Goal: Transaction & Acquisition: Purchase product/service

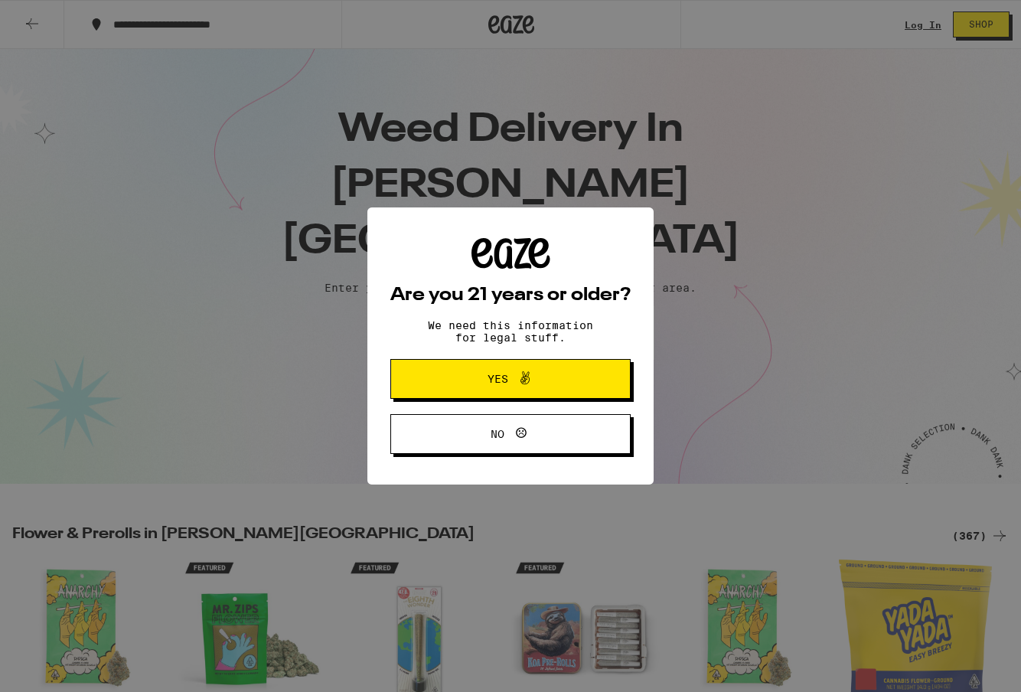
click at [526, 384] on icon at bounding box center [525, 378] width 18 height 18
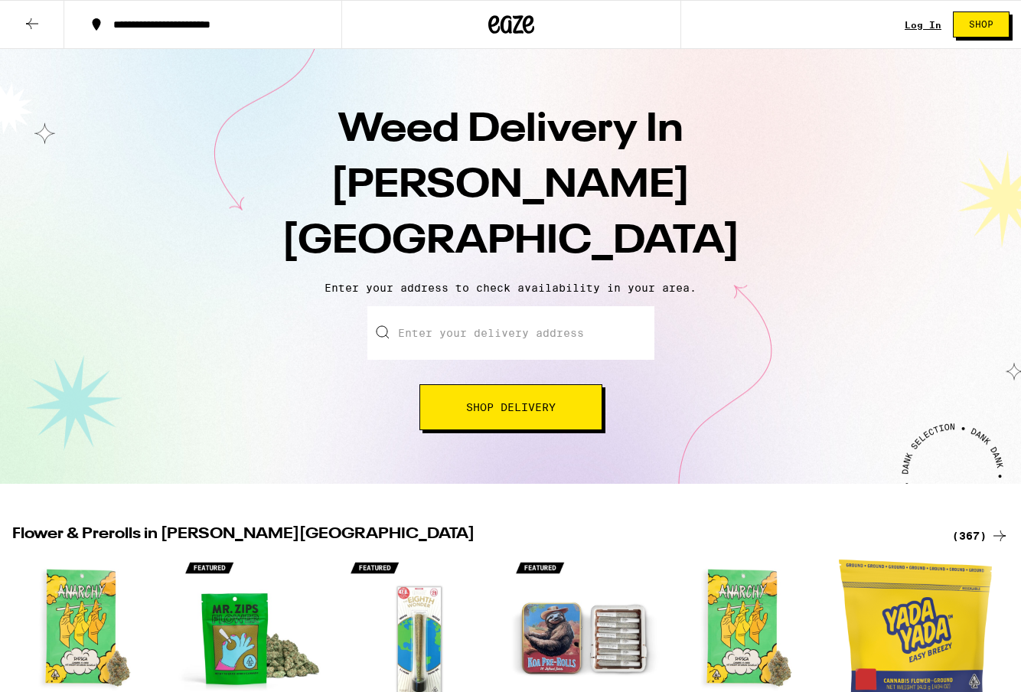
click at [539, 402] on span "Shop Delivery" at bounding box center [511, 407] width 90 height 11
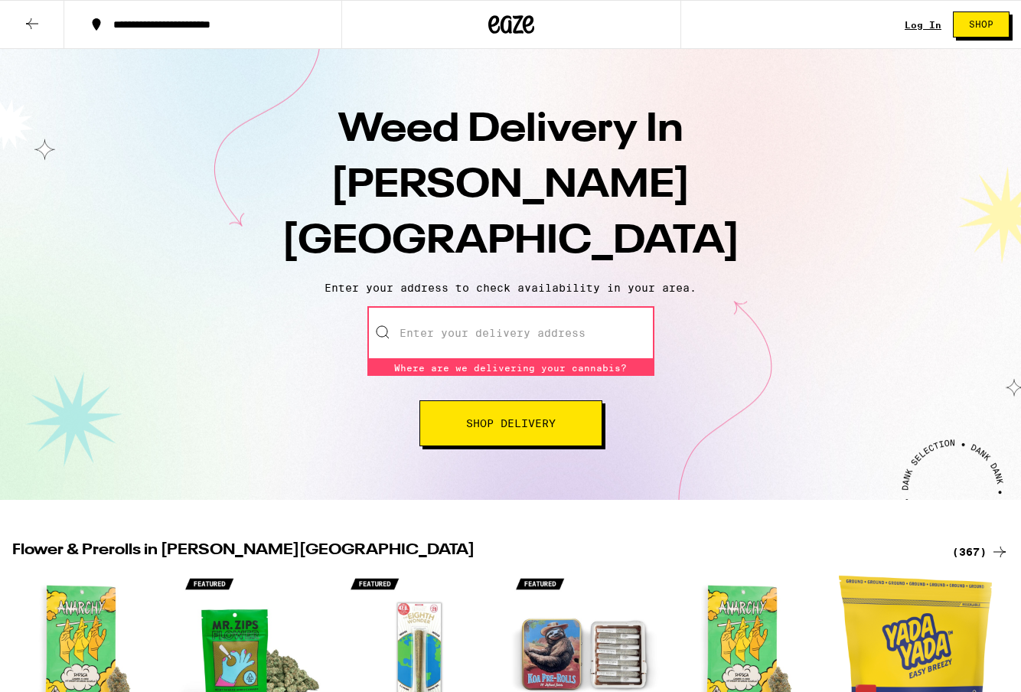
paste input "90035"
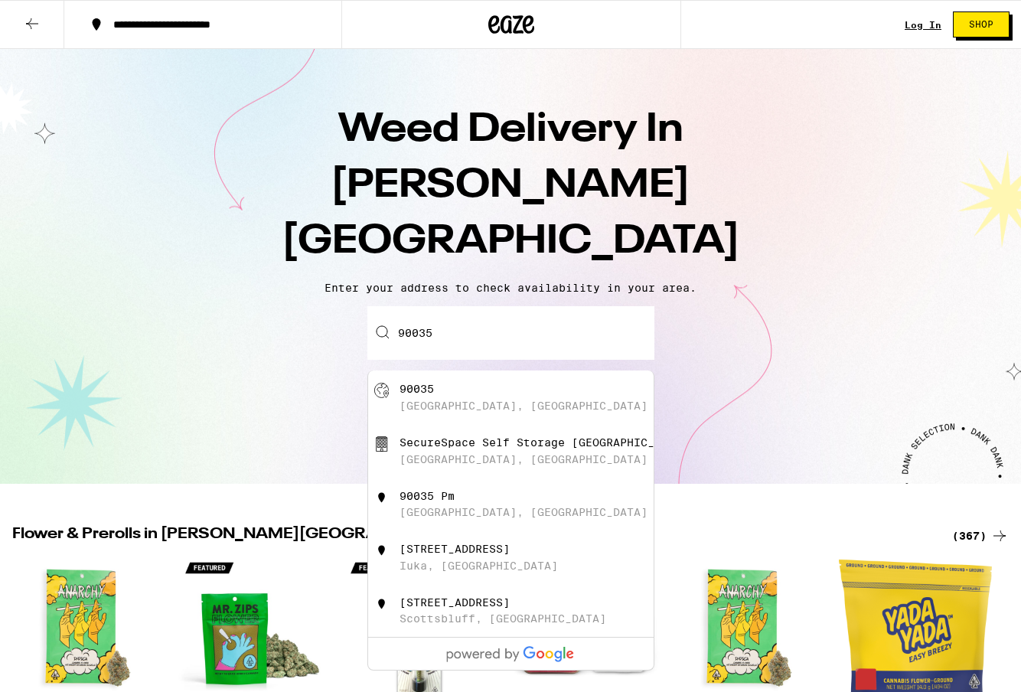
click at [520, 383] on div "90035 Los Angeles, CA" at bounding box center [535, 397] width 273 height 29
type input "Los Angeles, CA 90035"
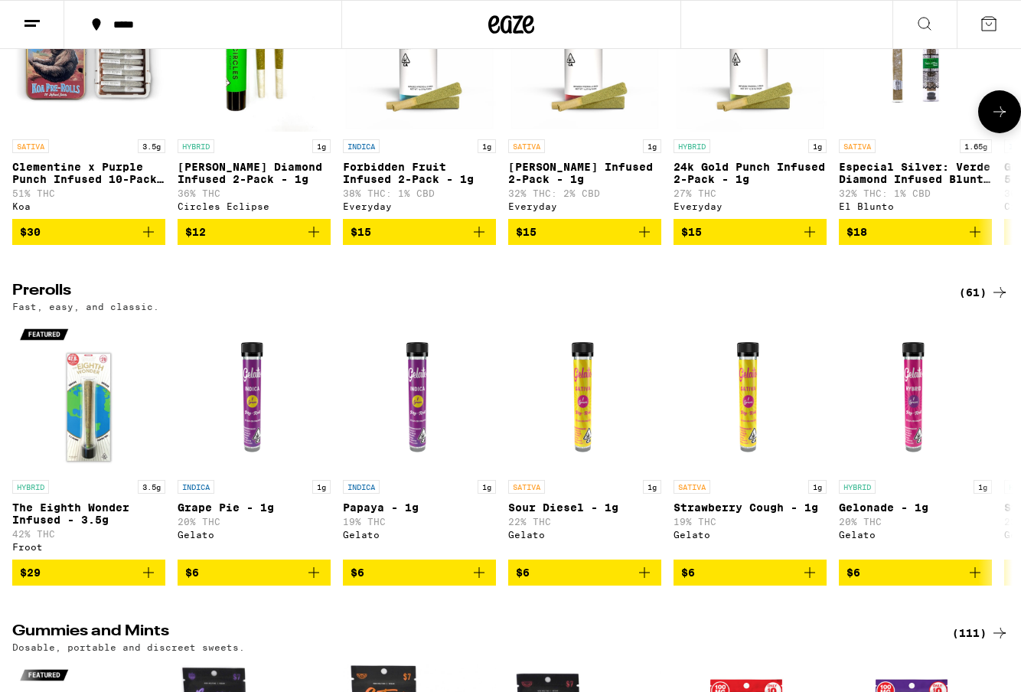
scroll to position [2681, 0]
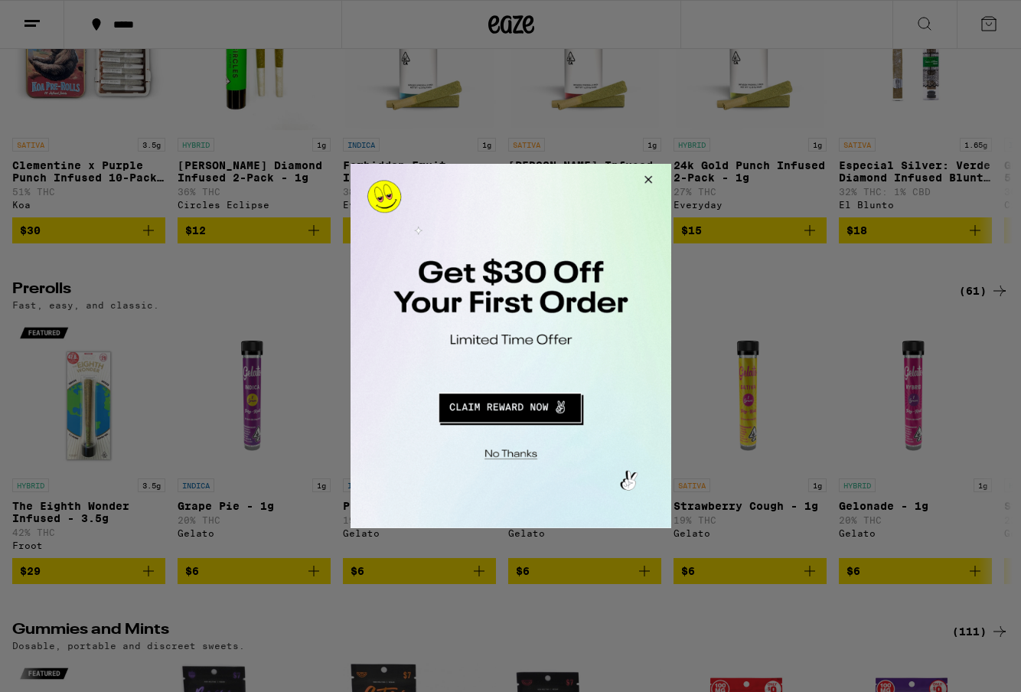
click at [519, 455] on button "Close Modal" at bounding box center [507, 452] width 311 height 24
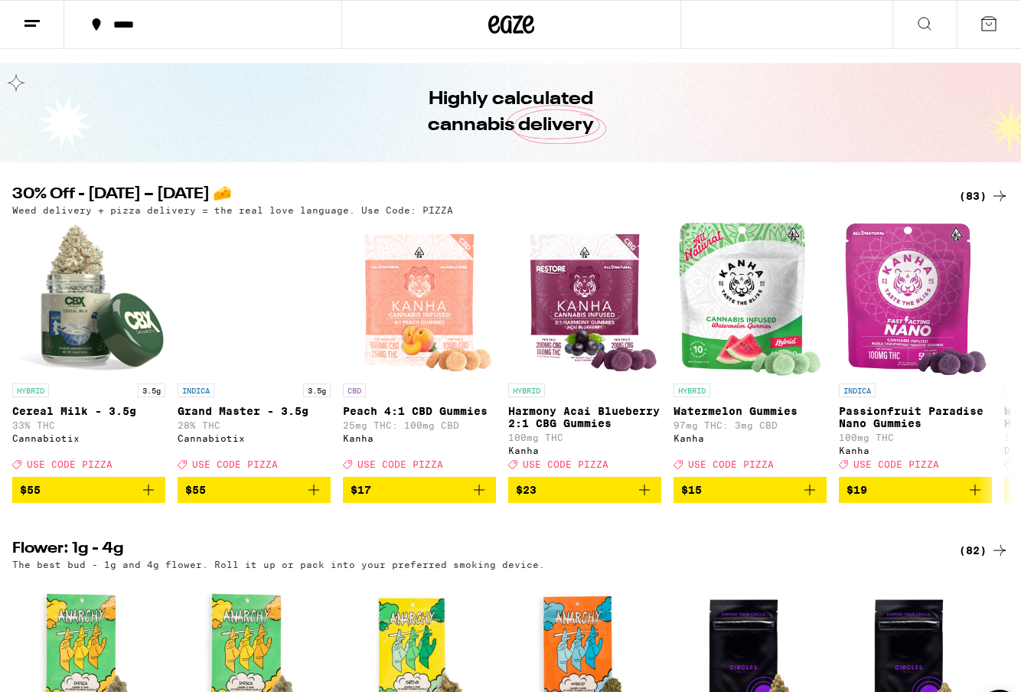
scroll to position [0, 0]
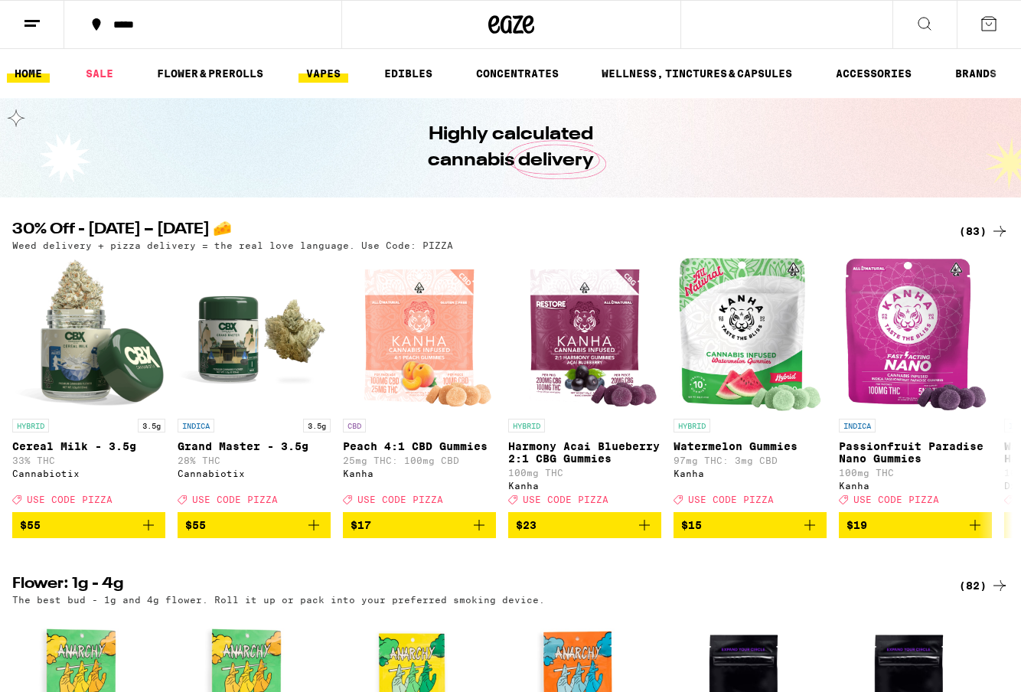
click at [331, 71] on link "VAPES" at bounding box center [323, 73] width 50 height 18
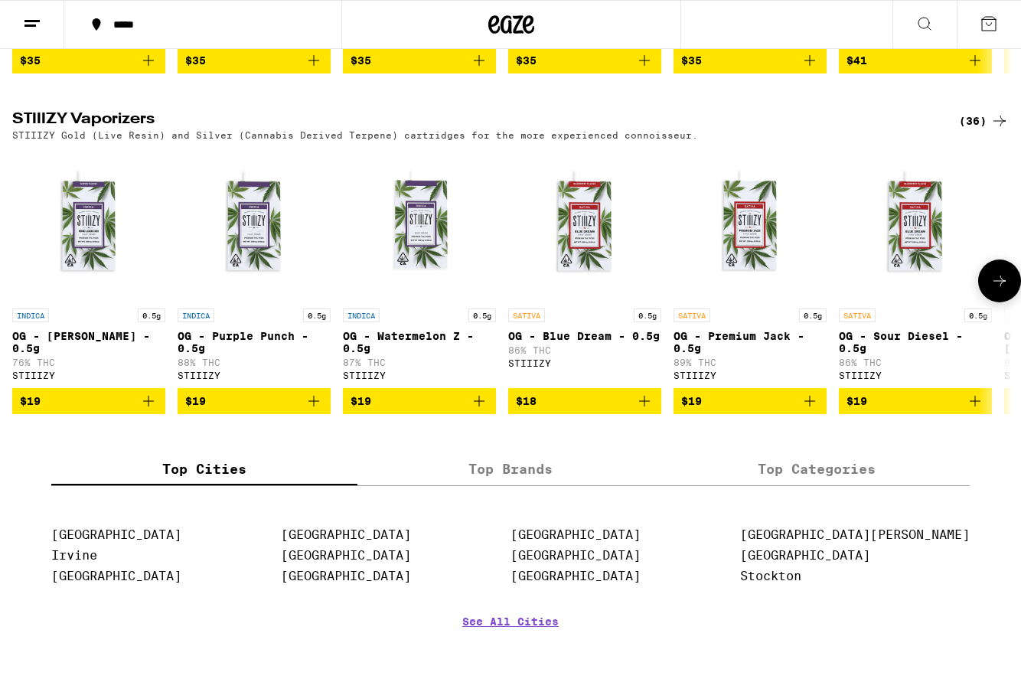
scroll to position [1131, 0]
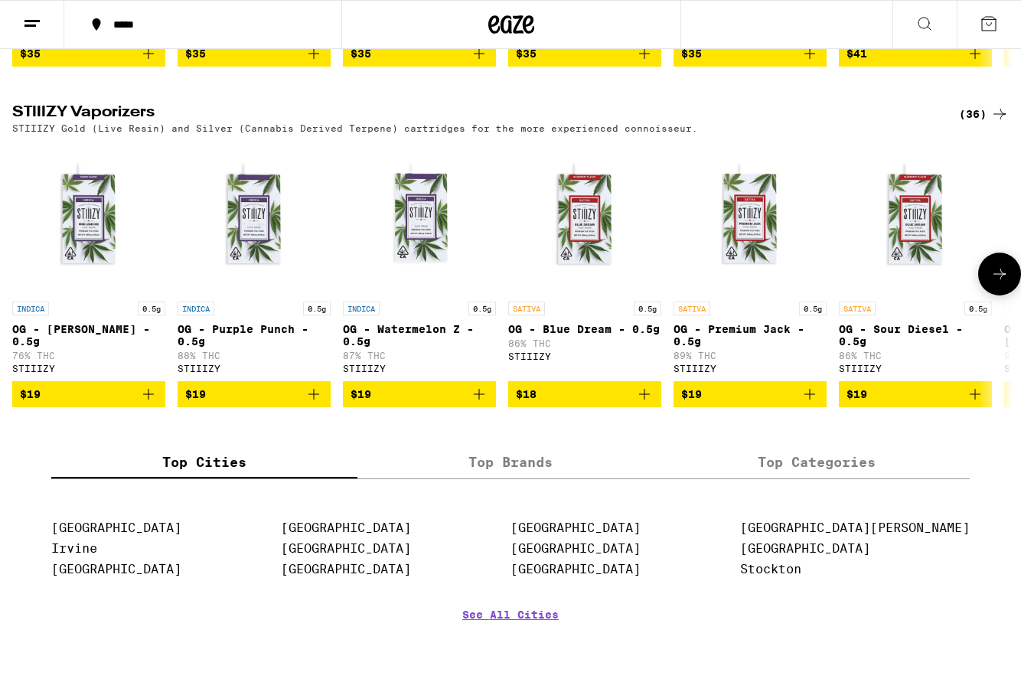
click at [926, 257] on img "Open page for OG - Sour Diesel - 0.5g from STIIIZY" at bounding box center [914, 217] width 153 height 153
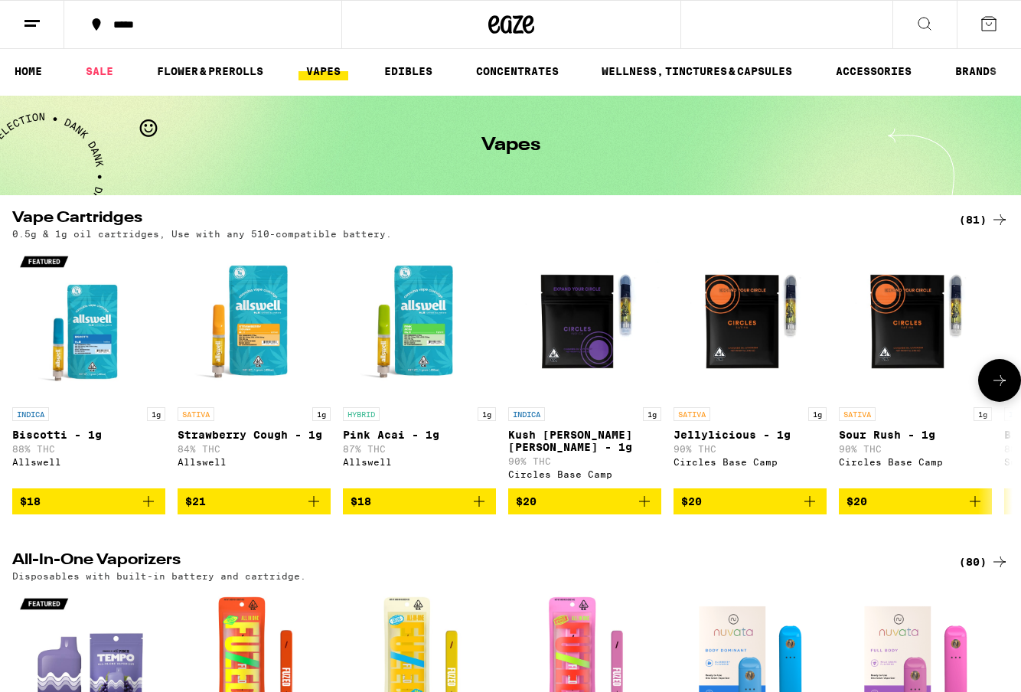
scroll to position [5, 0]
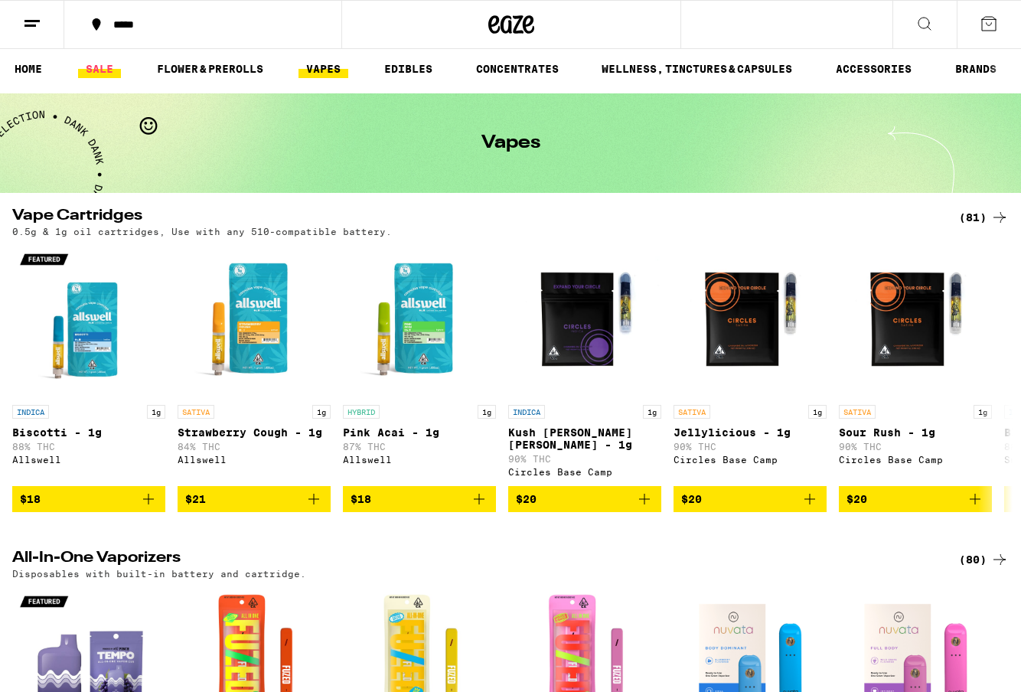
click at [103, 72] on link "SALE" at bounding box center [99, 69] width 43 height 18
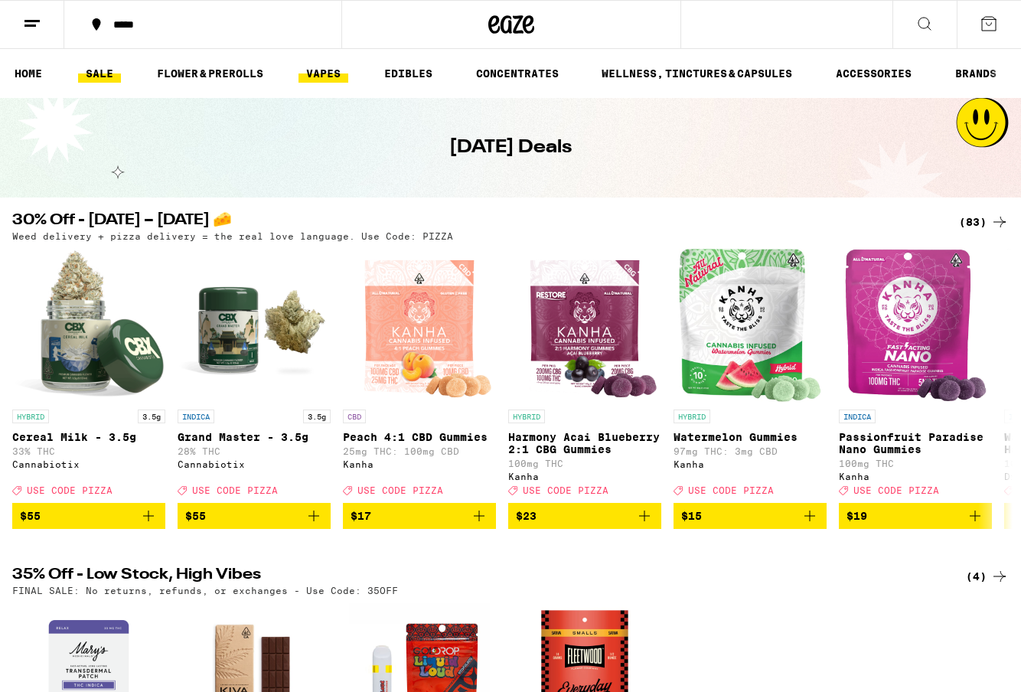
click at [329, 83] on link "VAPES" at bounding box center [323, 73] width 50 height 18
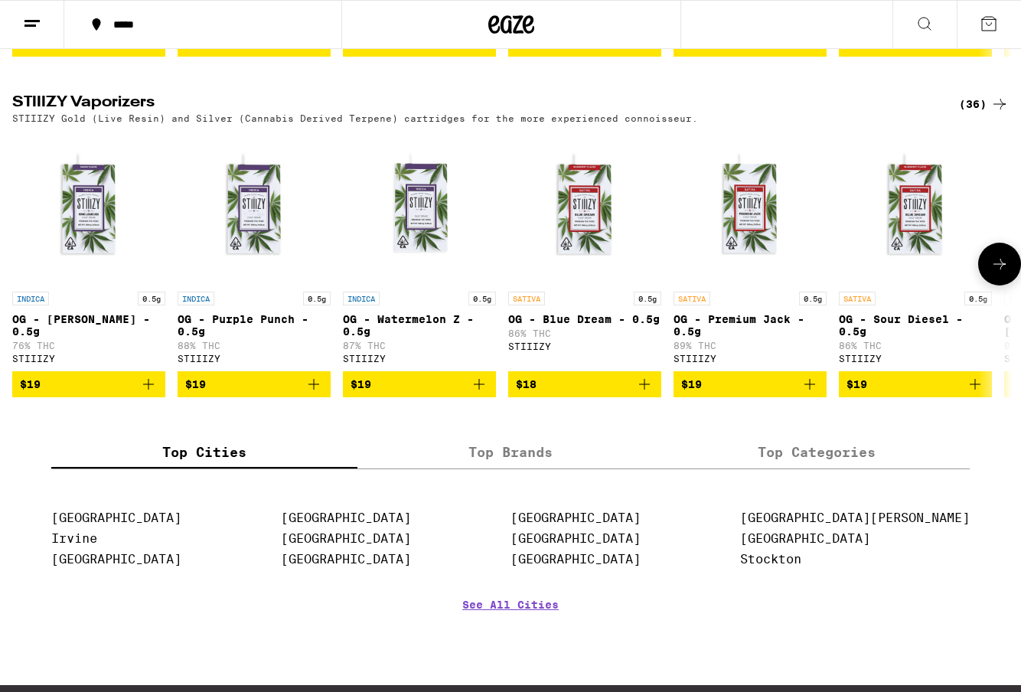
scroll to position [1146, 0]
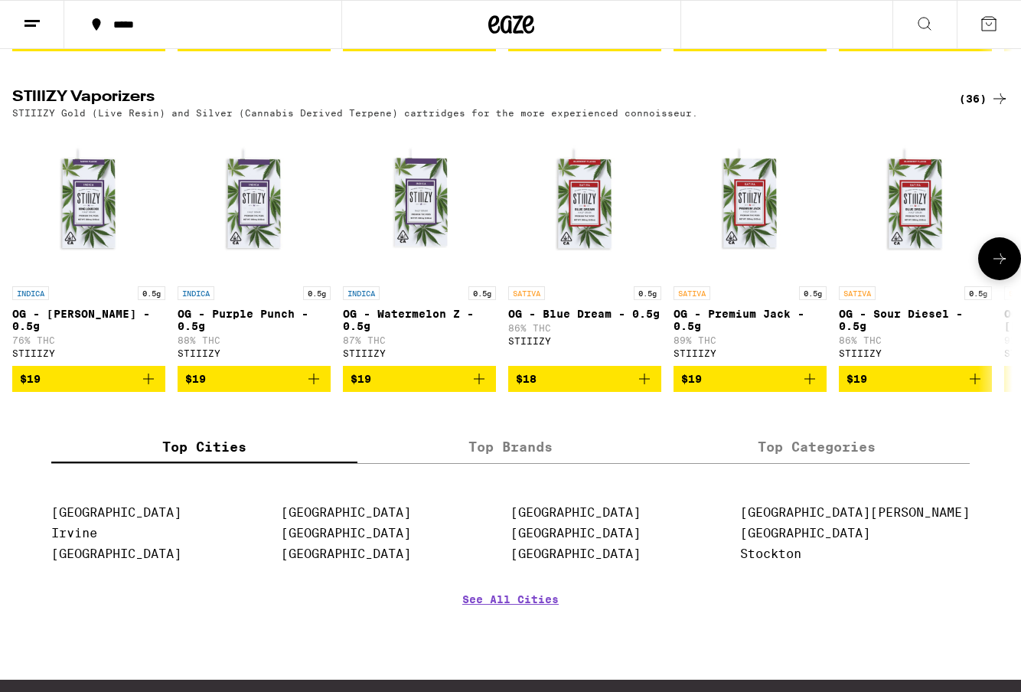
click at [904, 388] on span "$19" at bounding box center [915, 379] width 138 height 18
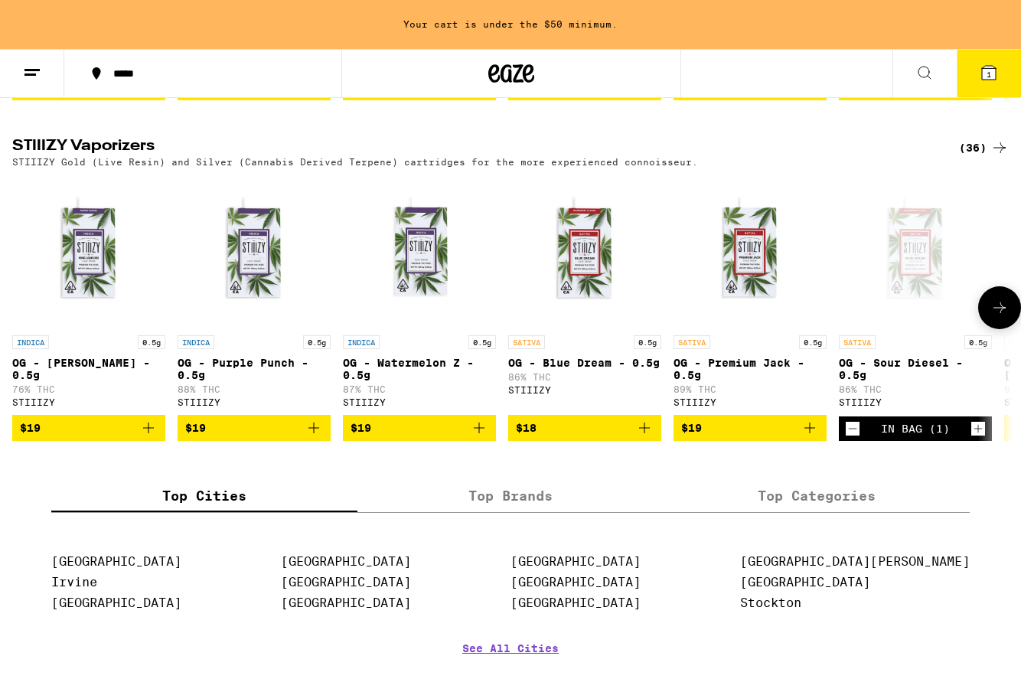
scroll to position [1195, 0]
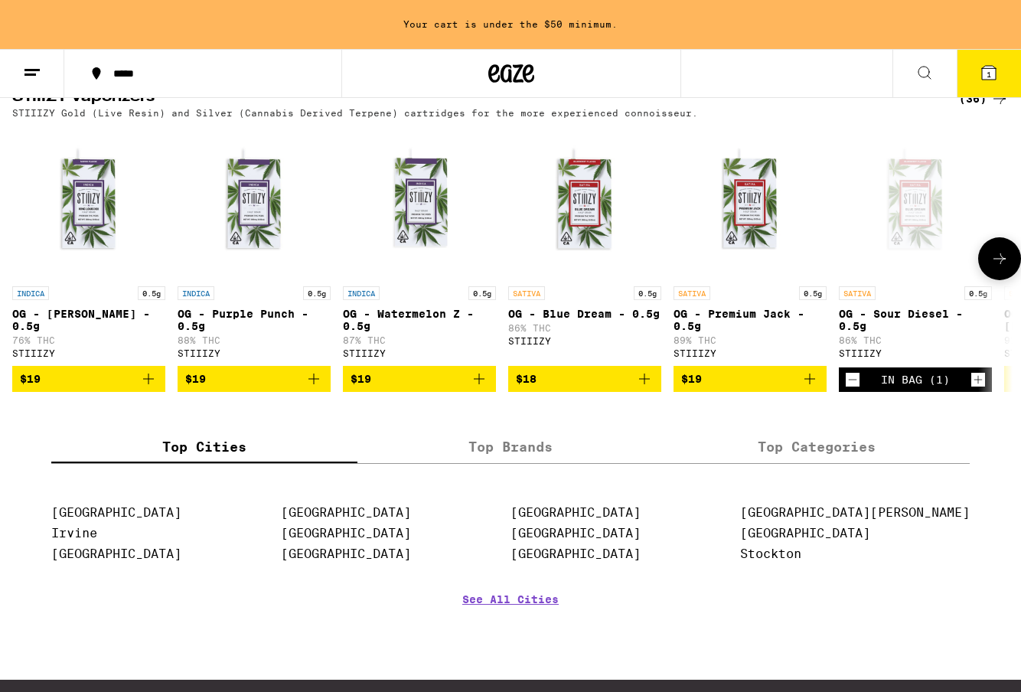
click at [941, 236] on div "Open page for OG - Sour Diesel - 0.5g from STIIIZY" at bounding box center [914, 201] width 153 height 153
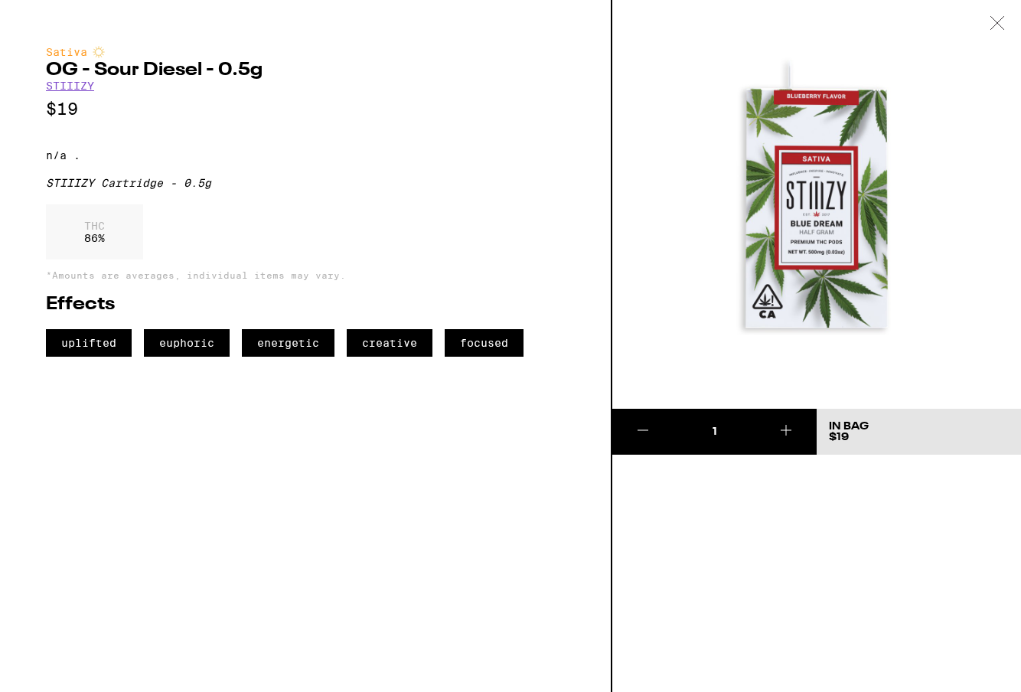
click at [153, 66] on h2 "OG - Sour Diesel - 0.5g" at bounding box center [305, 70] width 519 height 18
click at [70, 88] on link "STIIIZY" at bounding box center [70, 86] width 48 height 12
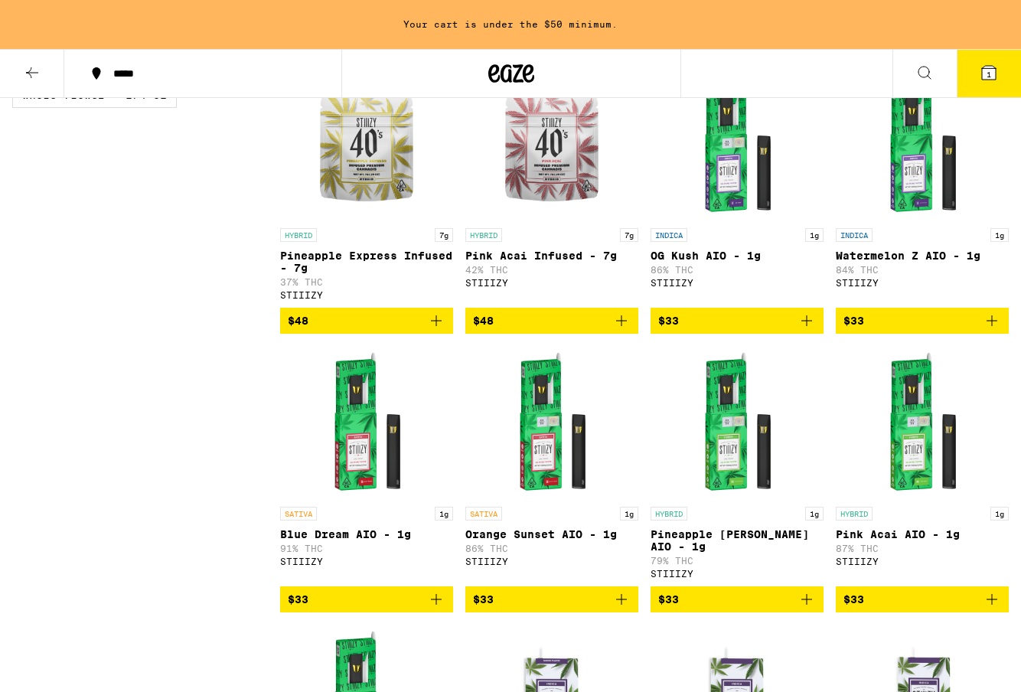
scroll to position [1015, 0]
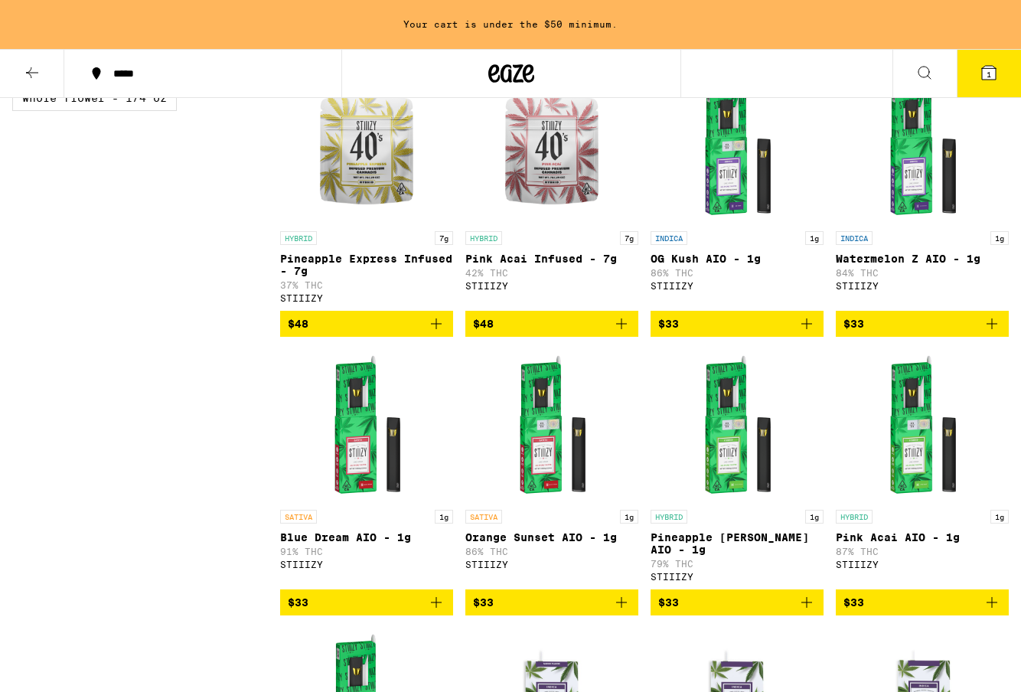
click at [809, 333] on icon "Add to bag" at bounding box center [806, 323] width 18 height 18
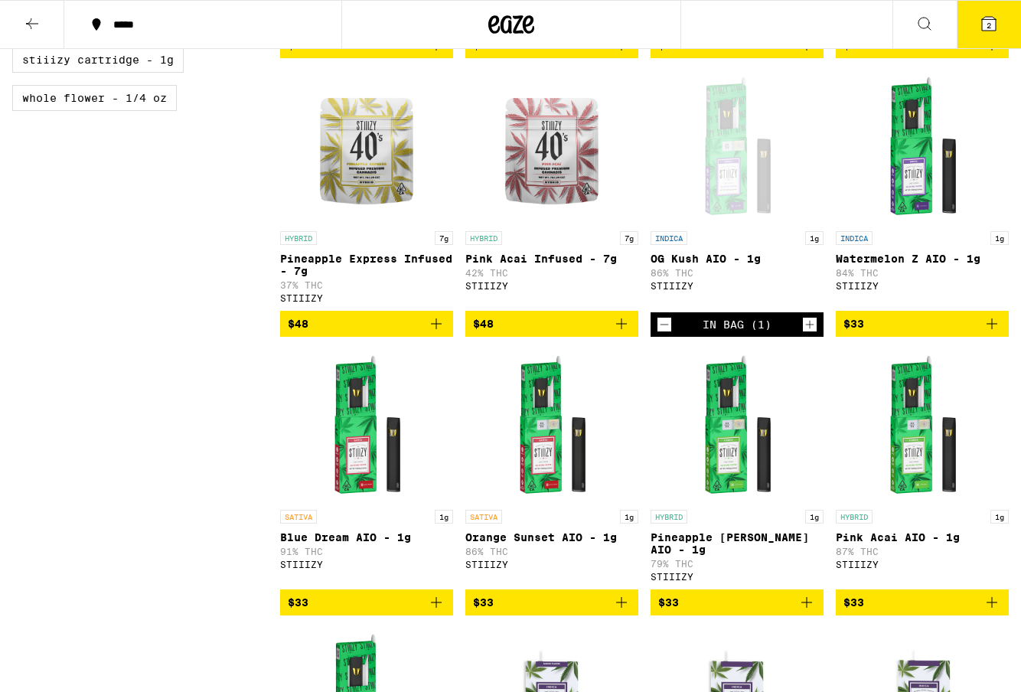
click at [997, 27] on icon at bounding box center [988, 24] width 18 height 18
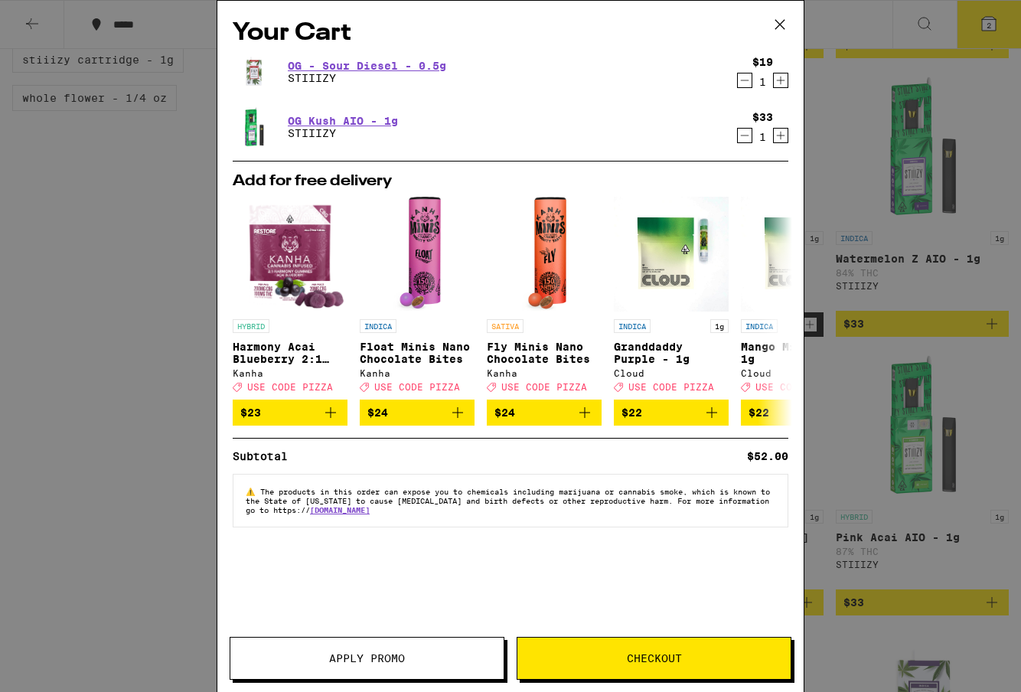
click at [743, 80] on icon "Decrement" at bounding box center [745, 80] width 8 height 0
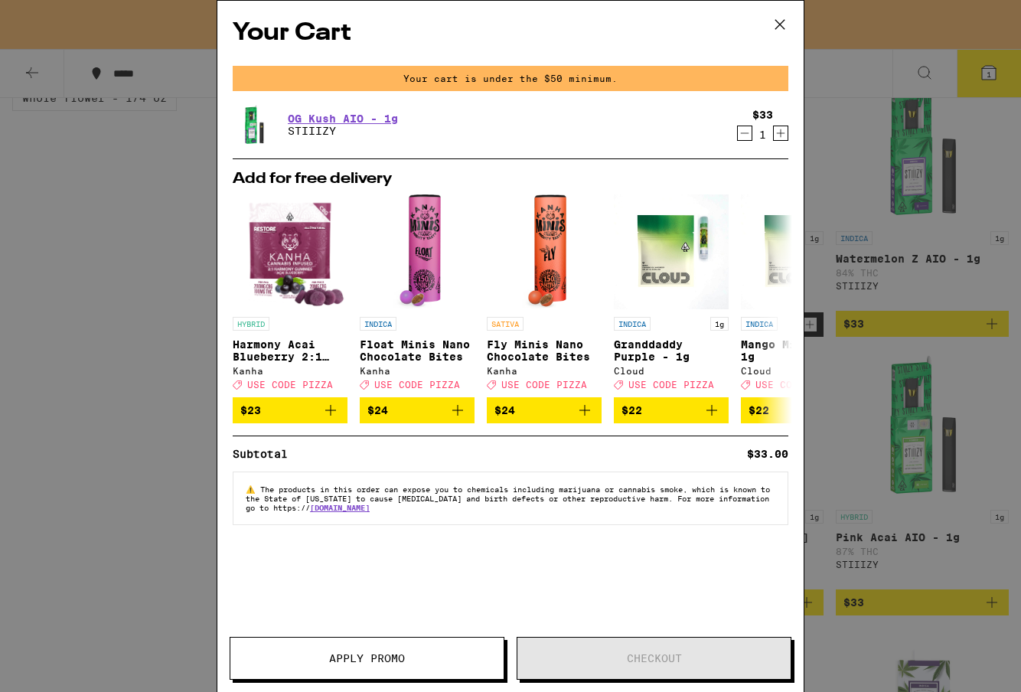
click at [874, 45] on div "Your Cart Your cart is under the $50 minimum. OG Kush AIO - 1g STIIIZY $33 1 Ad…" at bounding box center [510, 346] width 1021 height 692
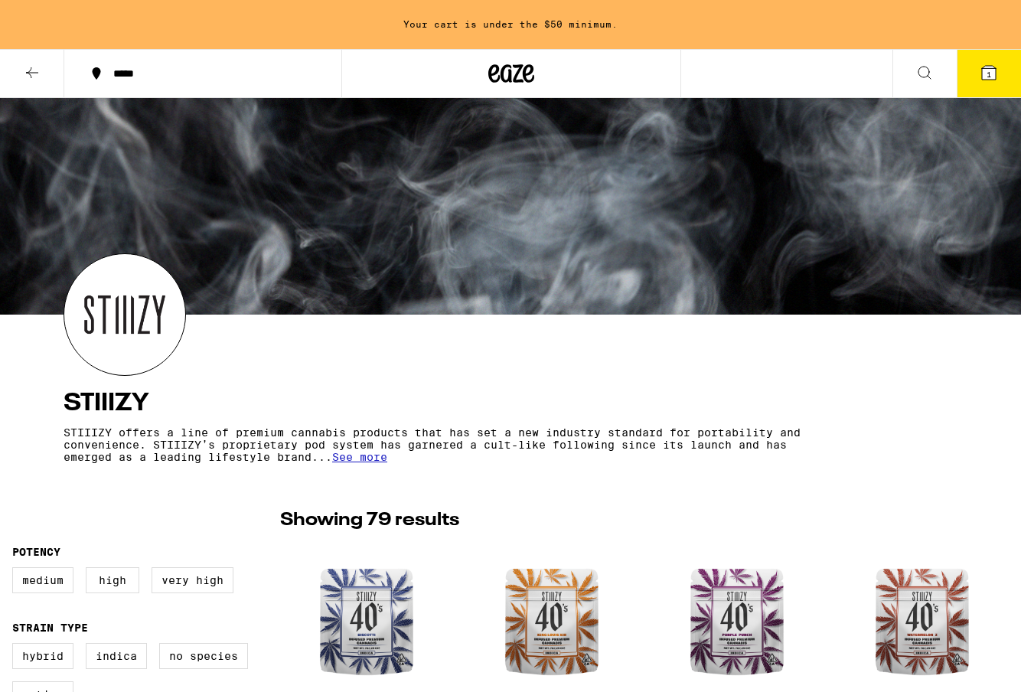
click at [28, 76] on icon at bounding box center [32, 72] width 18 height 18
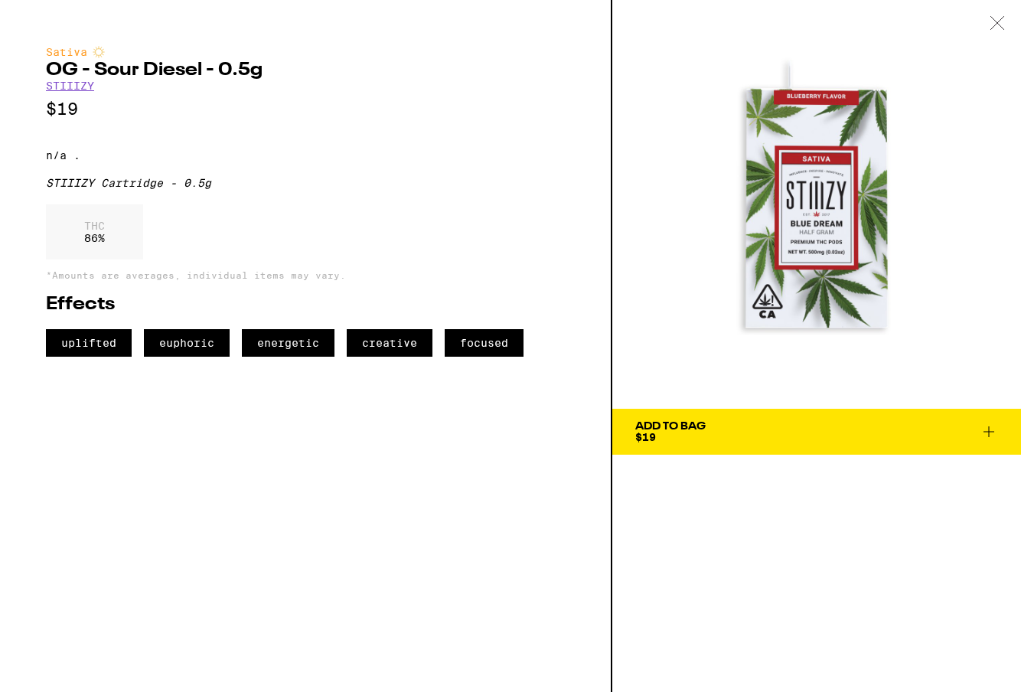
click at [28, 76] on div "Sativa OG - Sour Diesel - 0.5g STIIIZY $19 n/a . STIIIZY Cartridge - 0.5g THC 8…" at bounding box center [306, 346] width 612 height 692
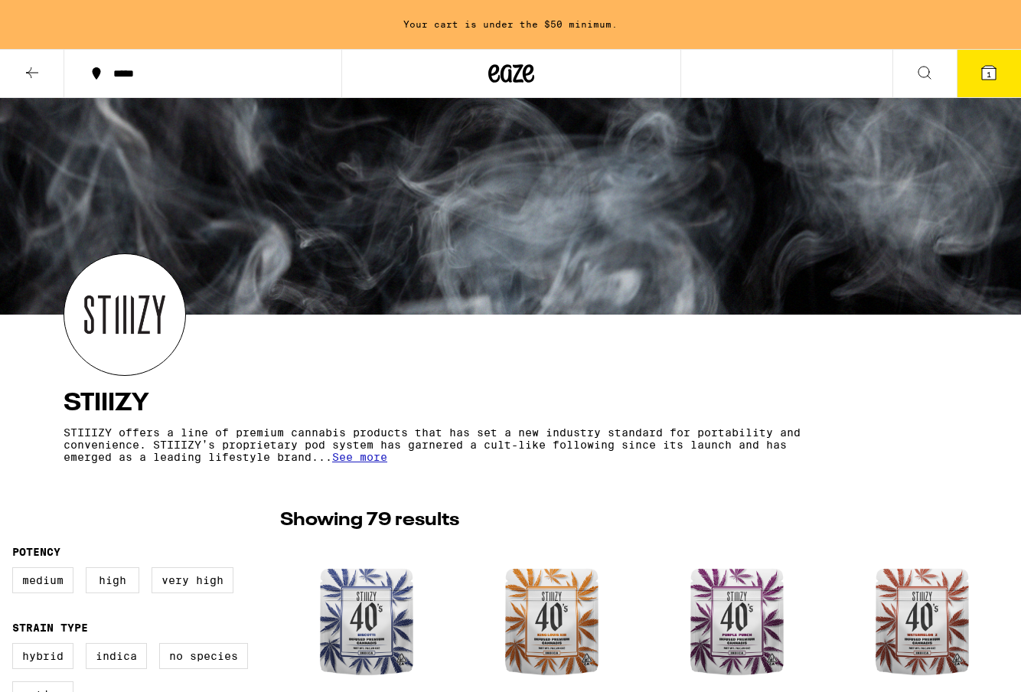
click at [31, 72] on icon at bounding box center [32, 72] width 12 height 11
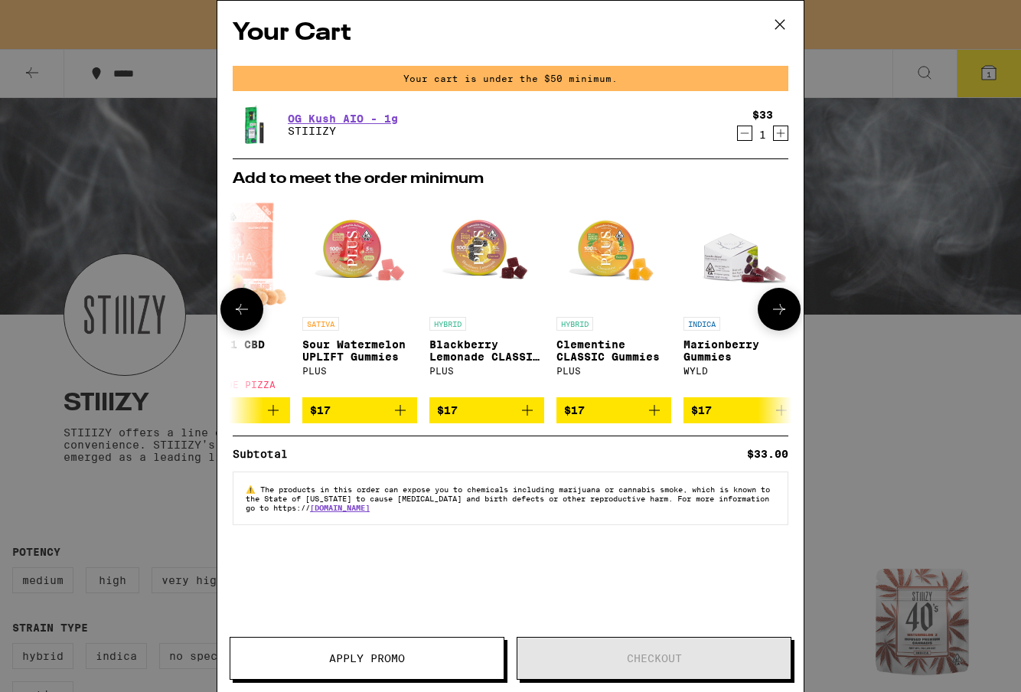
scroll to position [0, 79]
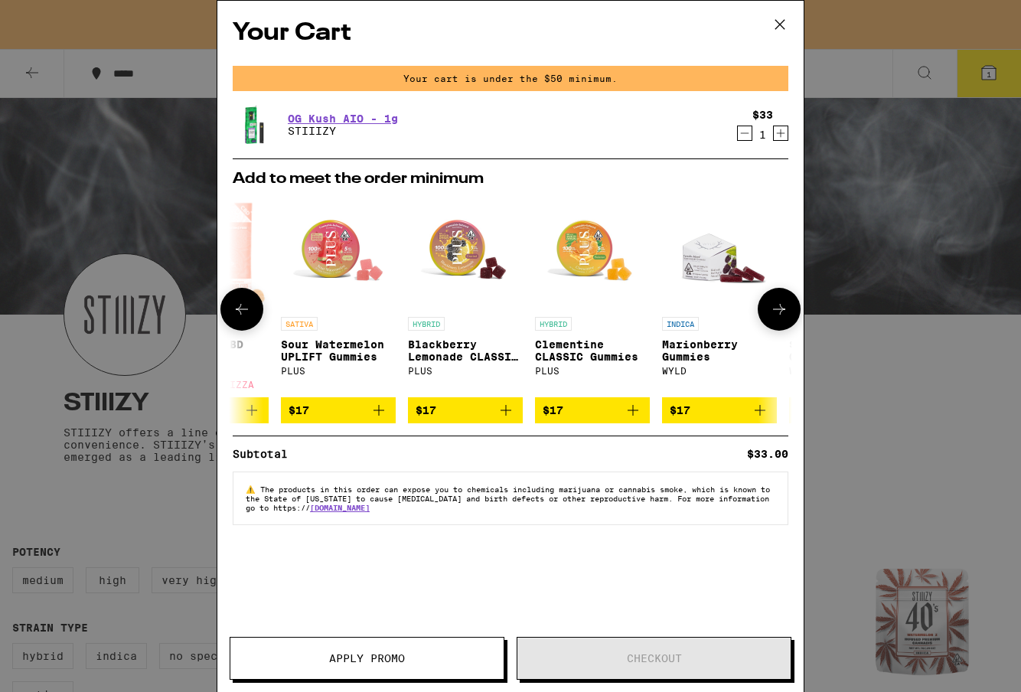
click at [639, 419] on icon "Add to bag" at bounding box center [633, 410] width 18 height 18
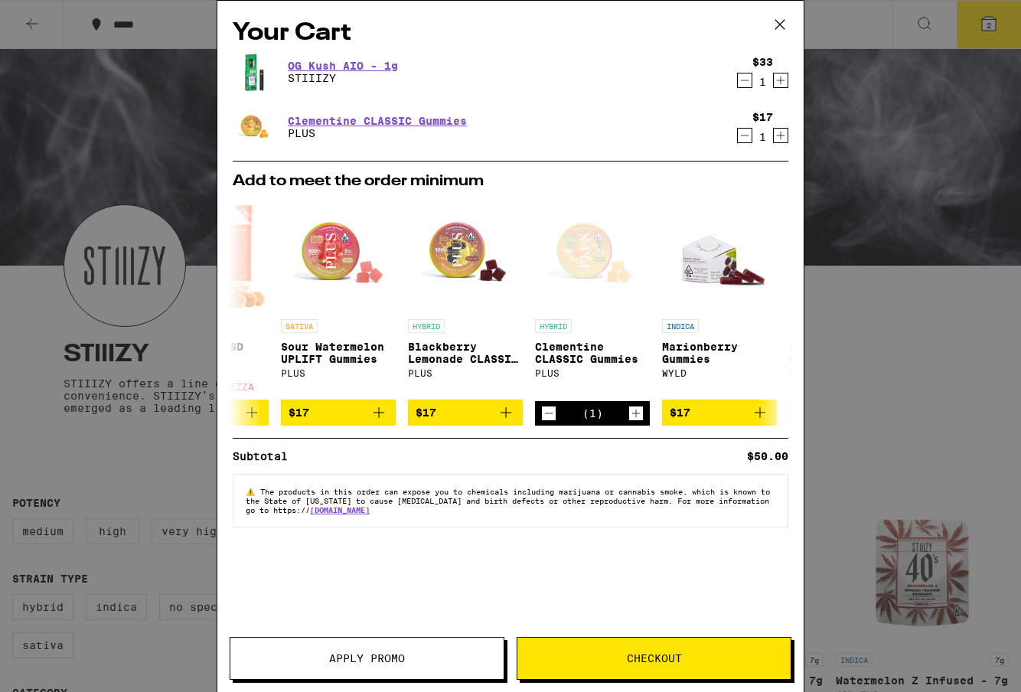
click at [780, 28] on icon at bounding box center [779, 24] width 23 height 23
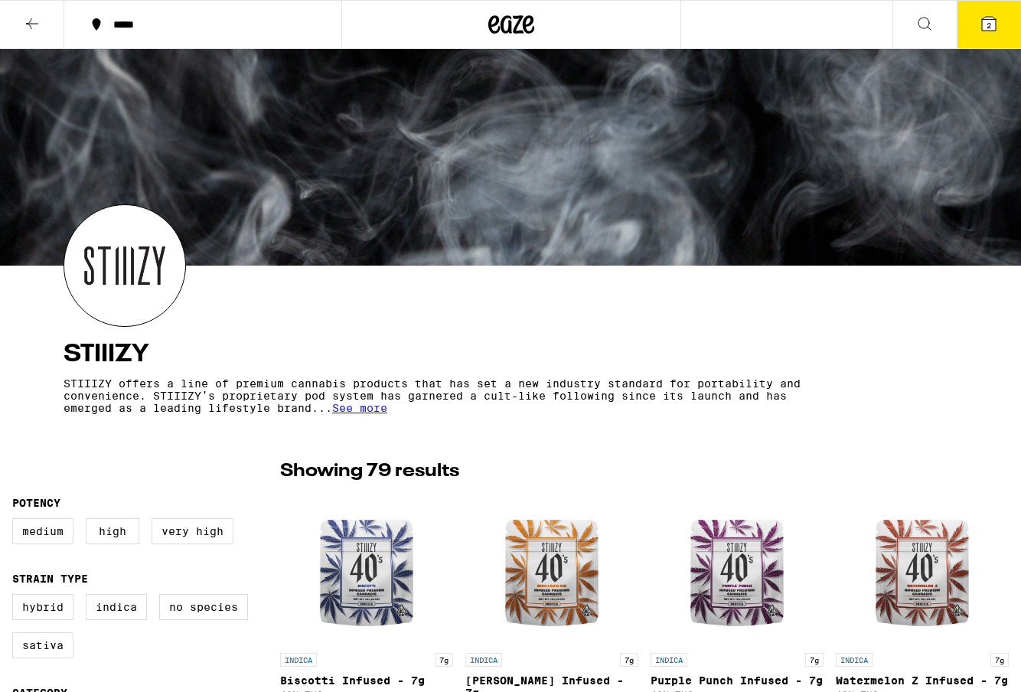
click at [33, 26] on icon at bounding box center [32, 24] width 18 height 18
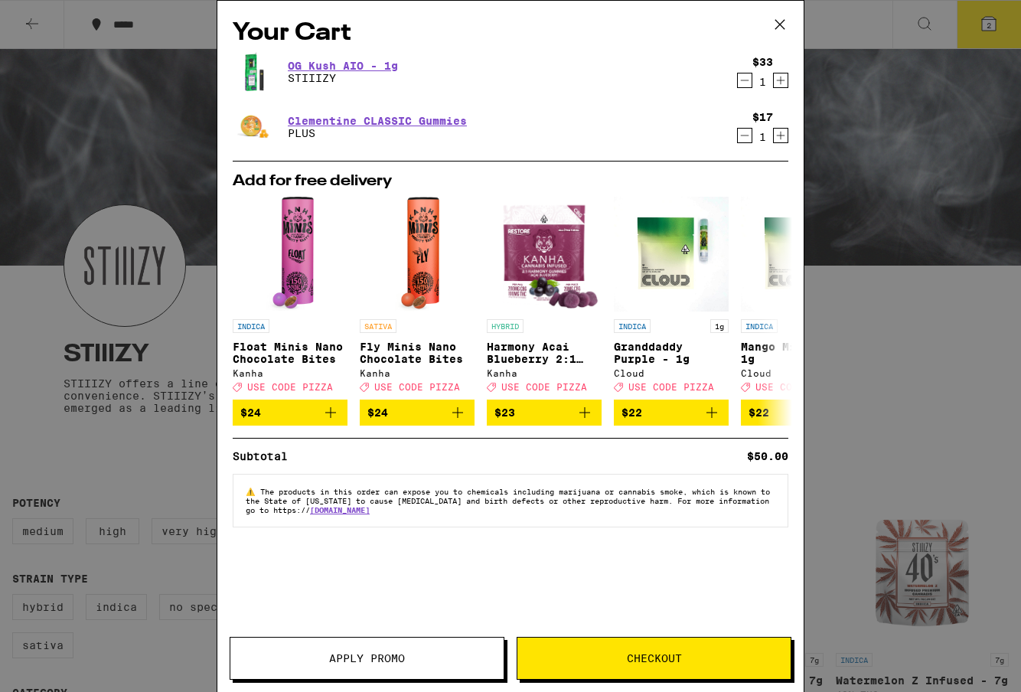
click at [780, 20] on icon at bounding box center [779, 24] width 23 height 23
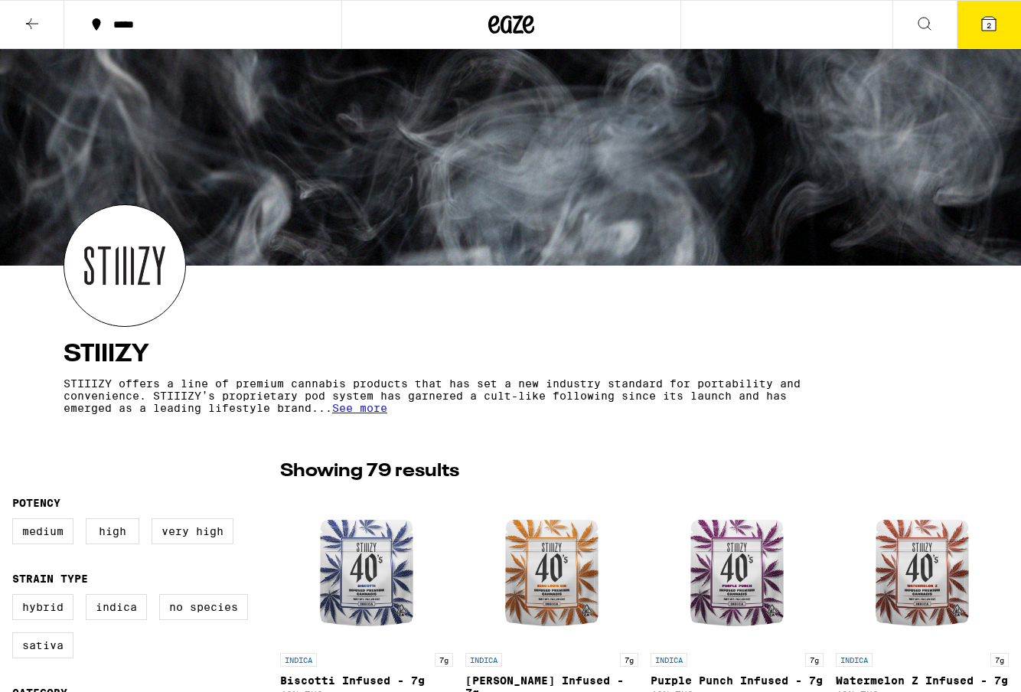
click at [11, 27] on button at bounding box center [32, 25] width 64 height 48
click at [43, 31] on button at bounding box center [32, 25] width 64 height 48
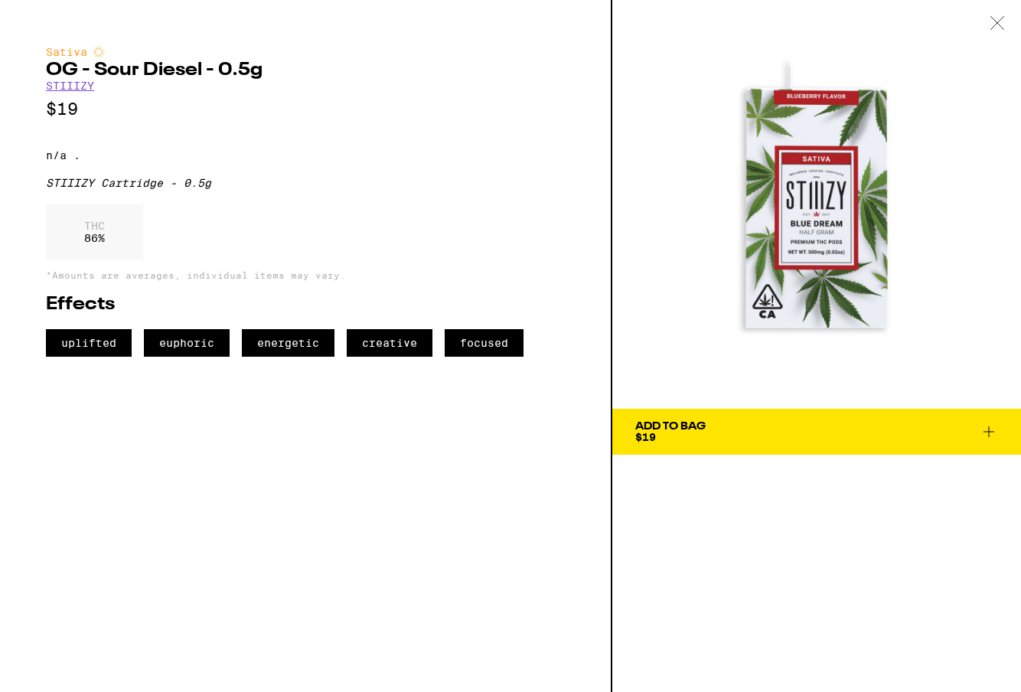
click at [475, 119] on p "$19" at bounding box center [305, 108] width 519 height 19
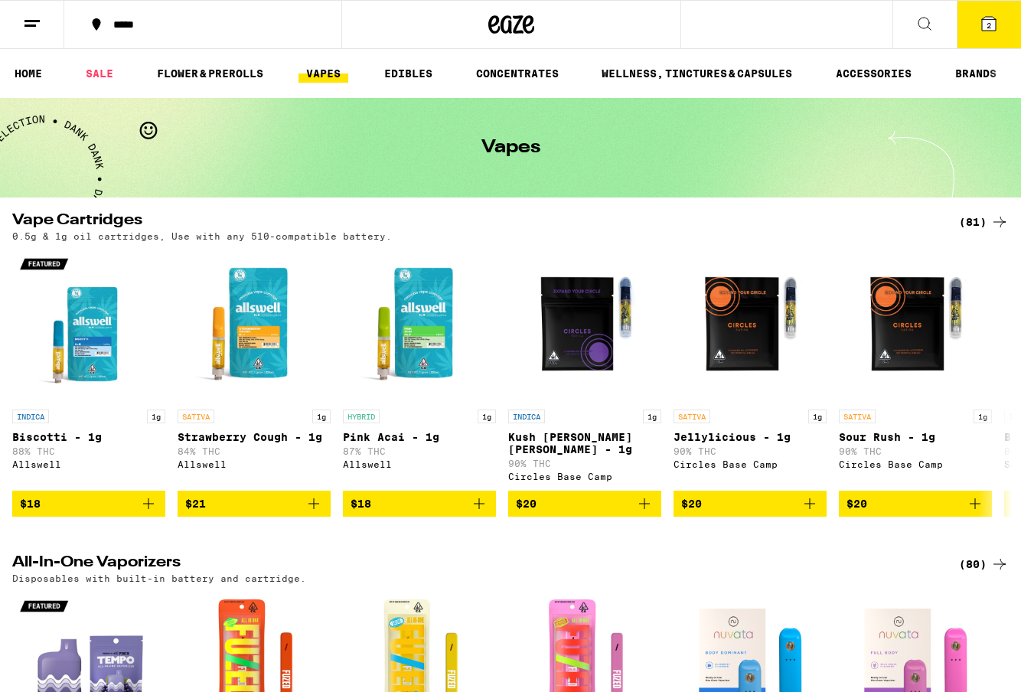
click at [1001, 27] on button "2" at bounding box center [988, 24] width 64 height 47
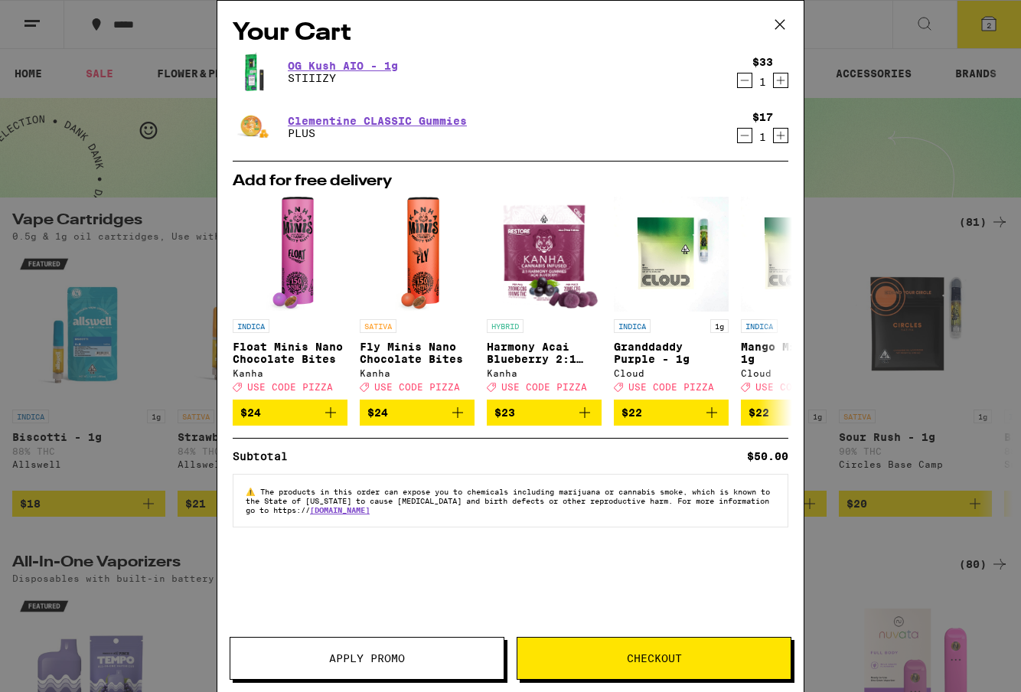
click at [777, 27] on icon at bounding box center [779, 24] width 9 height 9
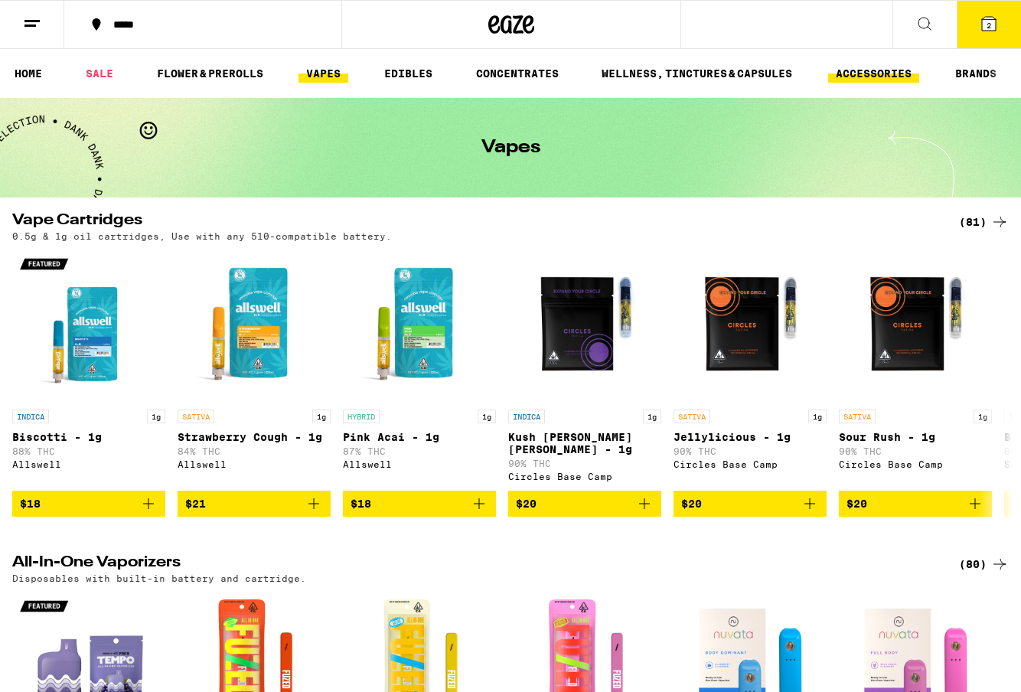
click at [861, 75] on link "ACCESSORIES" at bounding box center [873, 73] width 91 height 18
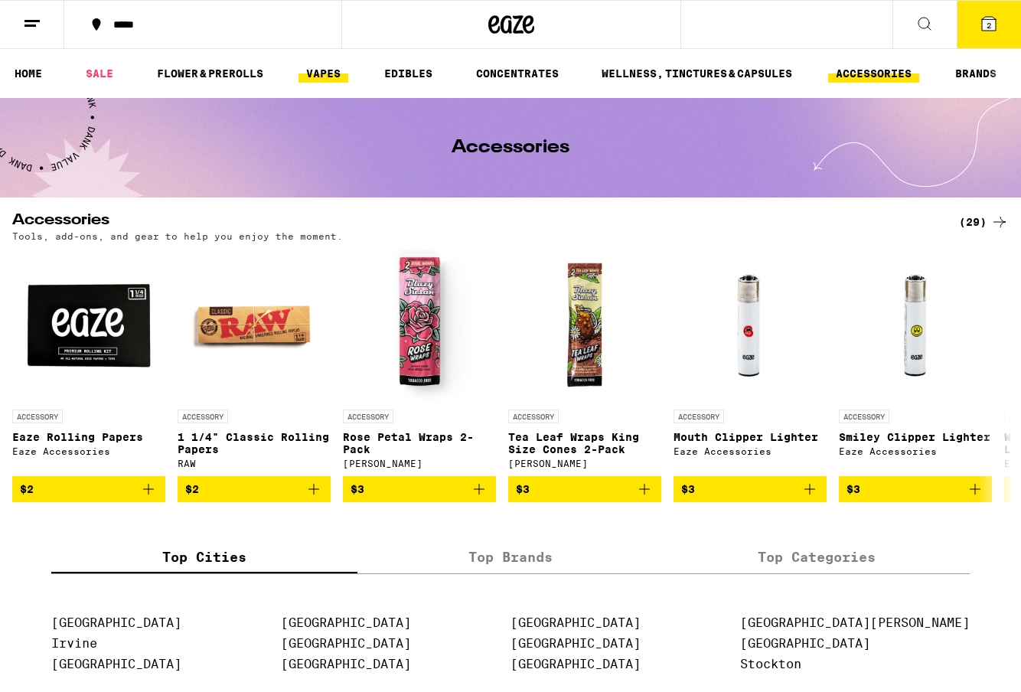
click at [328, 79] on link "VAPES" at bounding box center [323, 73] width 50 height 18
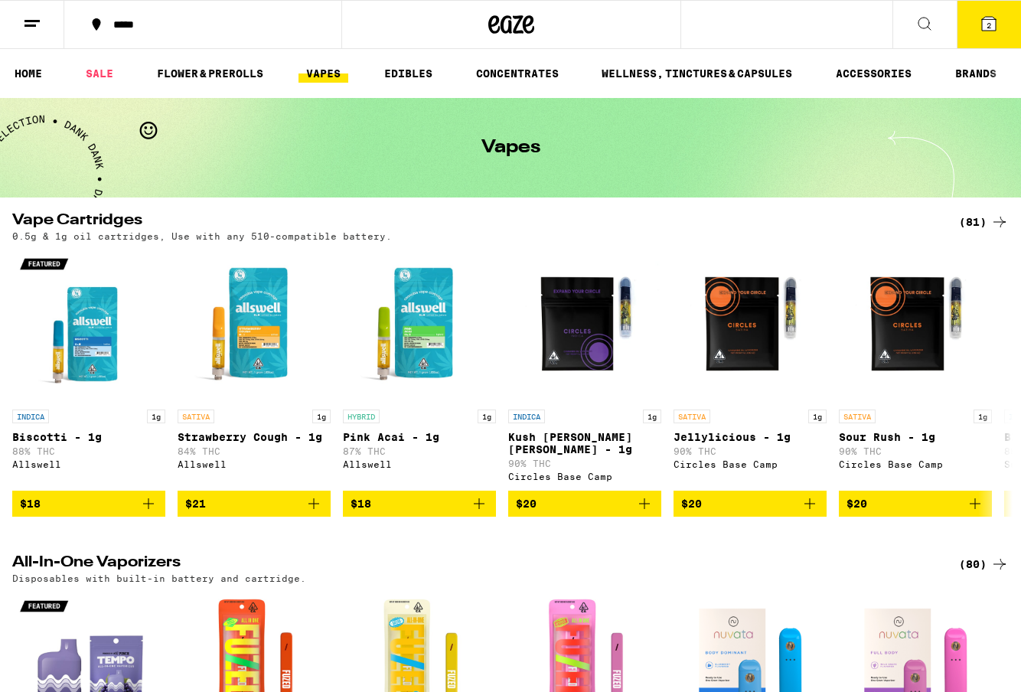
click at [985, 30] on icon at bounding box center [989, 24] width 14 height 14
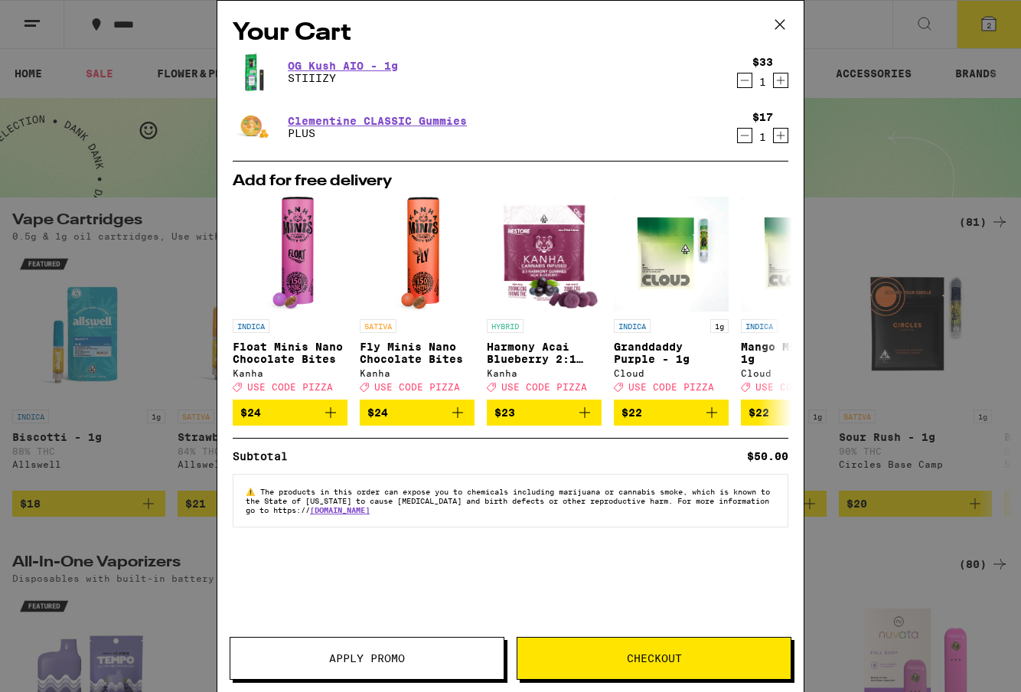
click at [671, 676] on button "Checkout" at bounding box center [653, 658] width 275 height 43
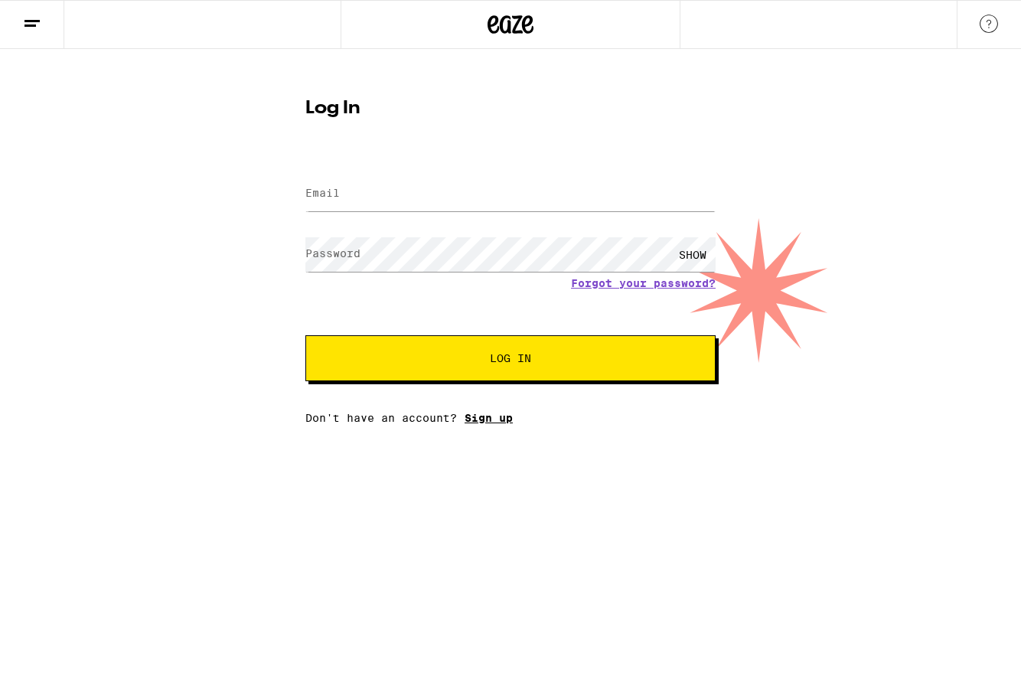
click at [478, 418] on link "Sign up" at bounding box center [488, 418] width 48 height 12
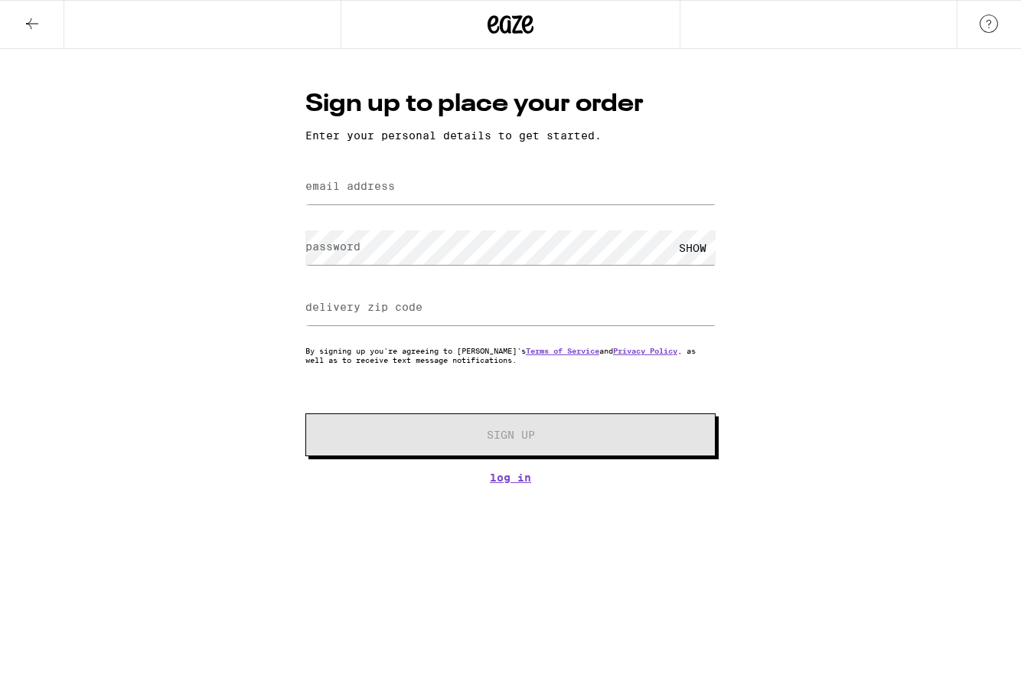
click at [392, 192] on label "email address" at bounding box center [350, 186] width 90 height 12
type input "c"
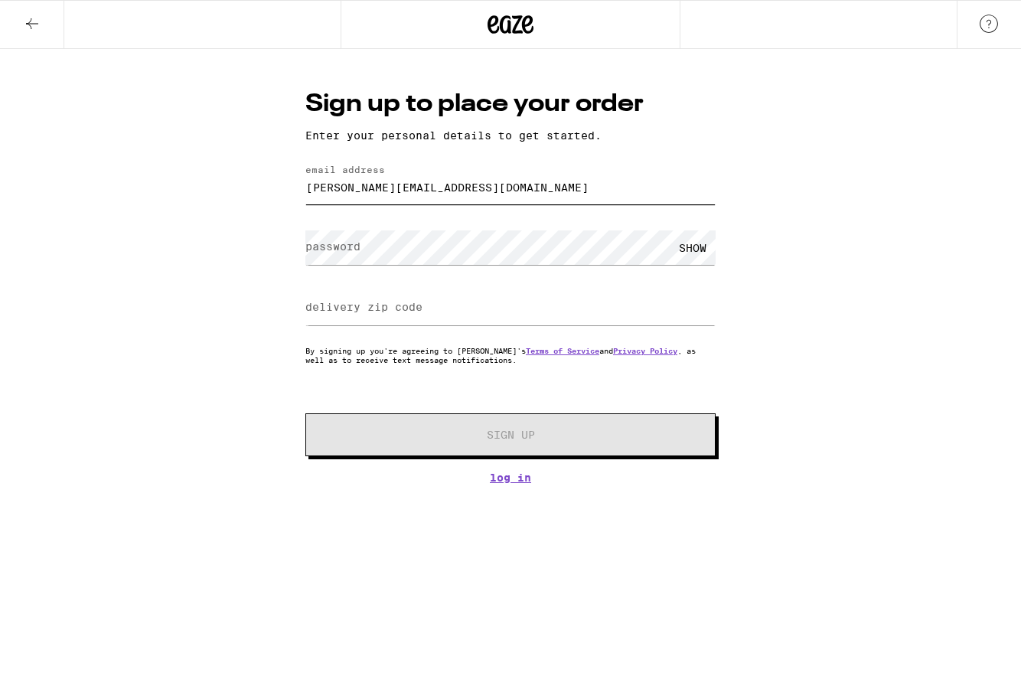
type input "marshall@marshallhaber.com"
paste input "90035"
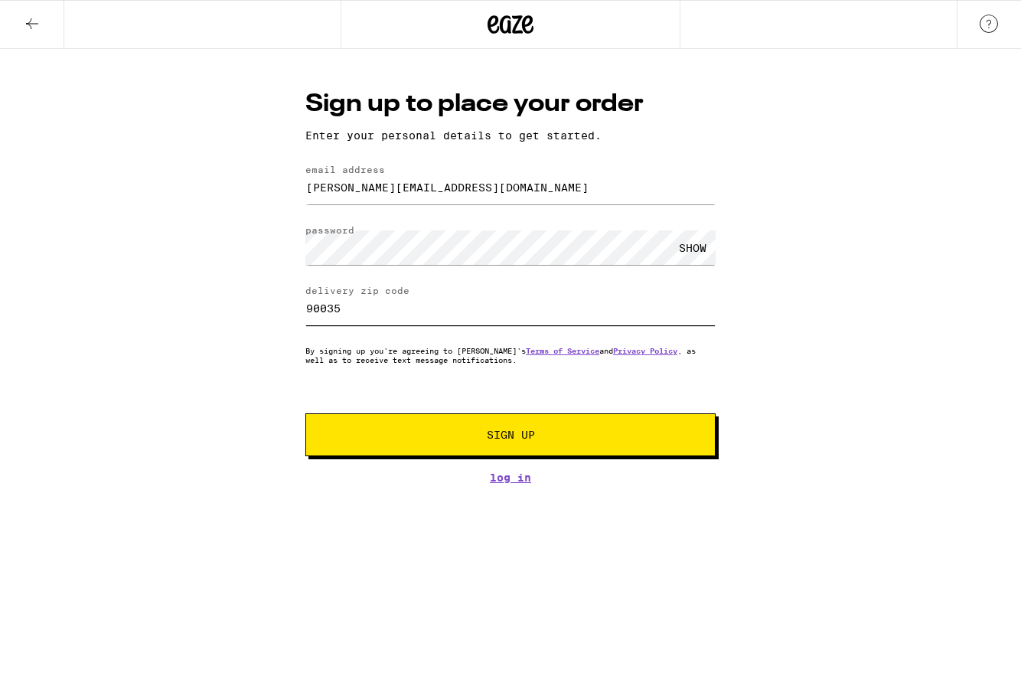
type input "90035"
click at [555, 449] on button "Sign Up" at bounding box center [510, 434] width 410 height 43
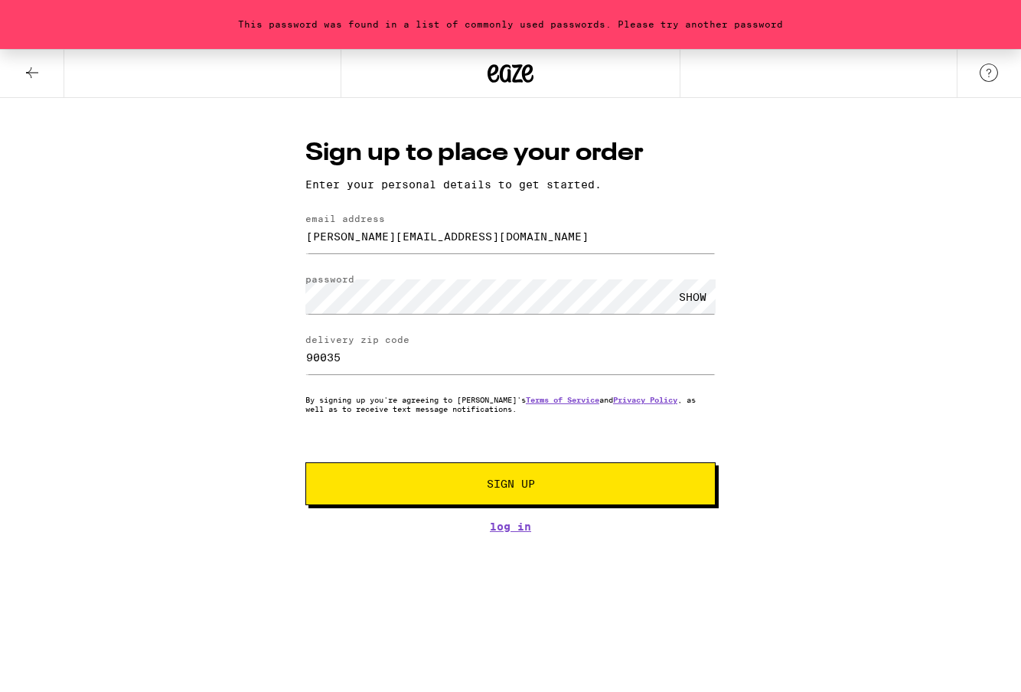
click at [696, 294] on div "SHOW" at bounding box center [692, 296] width 46 height 34
click at [507, 489] on span "Sign Up" at bounding box center [511, 483] width 48 height 11
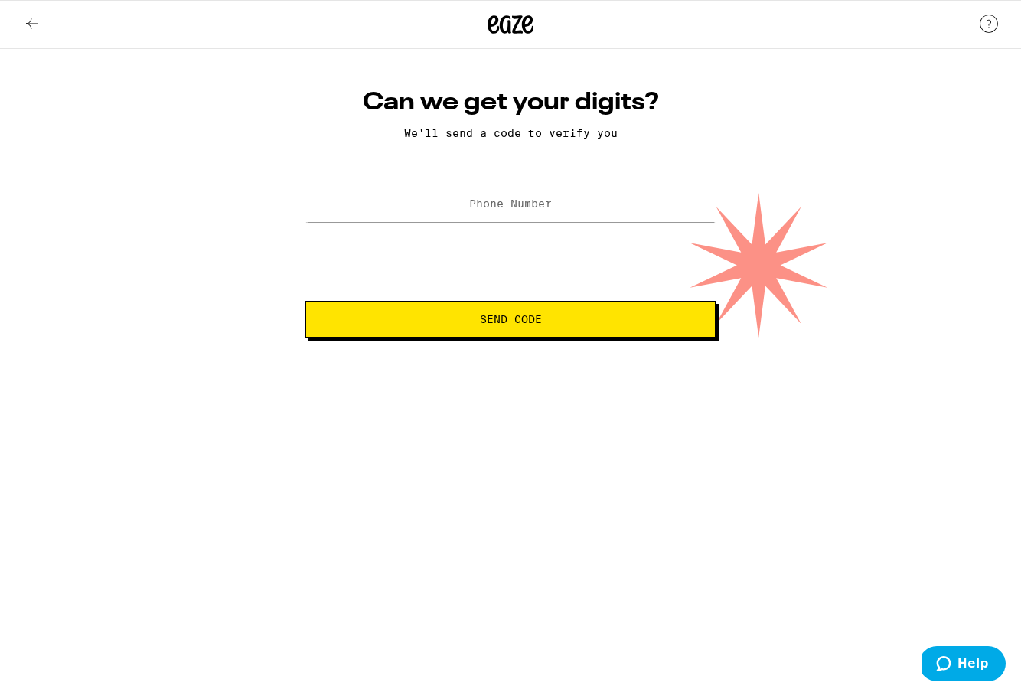
click at [538, 210] on label "Phone Number" at bounding box center [510, 203] width 83 height 12
type input "(917) 535-3035"
click at [552, 337] on button "Send Code" at bounding box center [510, 319] width 410 height 37
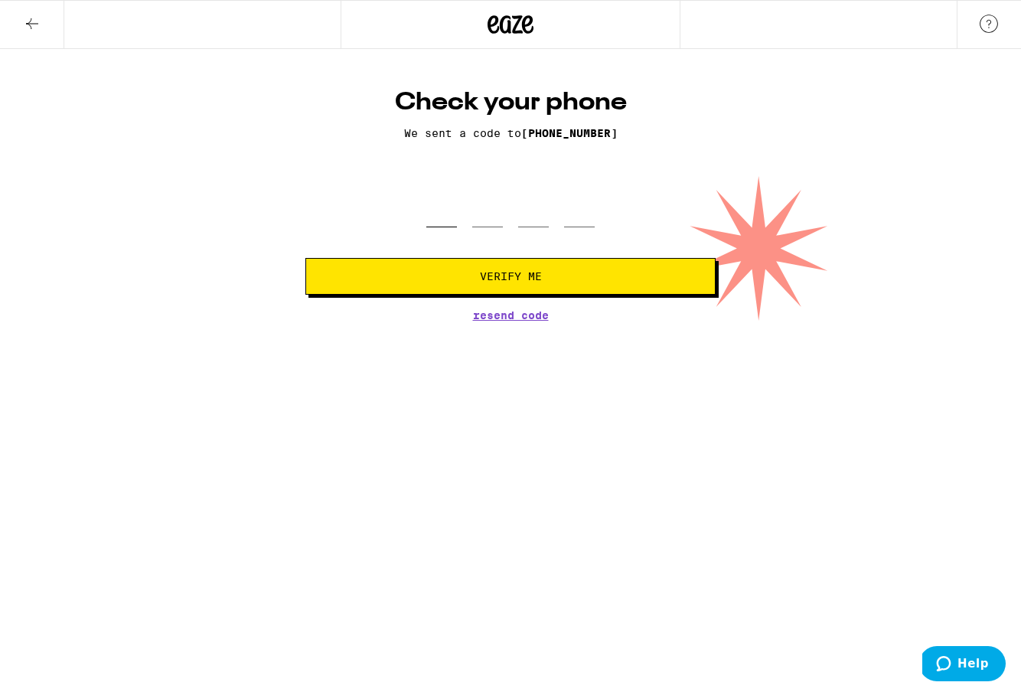
click at [445, 217] on input "tel" at bounding box center [441, 204] width 31 height 45
type input "3"
type input "6"
type input "2"
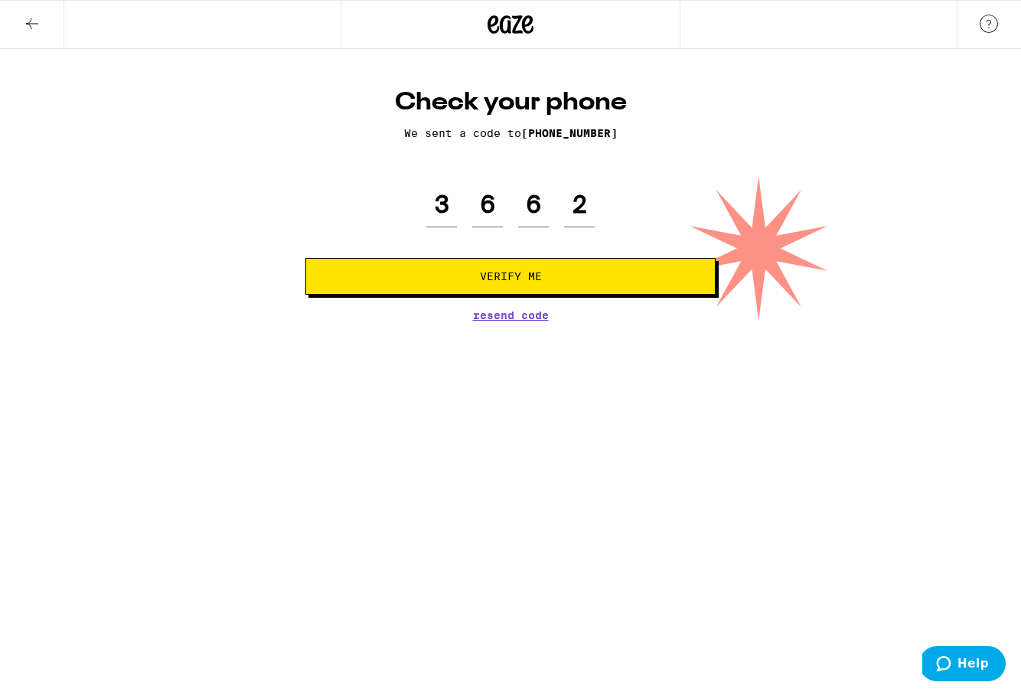
click at [553, 285] on button "Verify Me" at bounding box center [510, 276] width 410 height 37
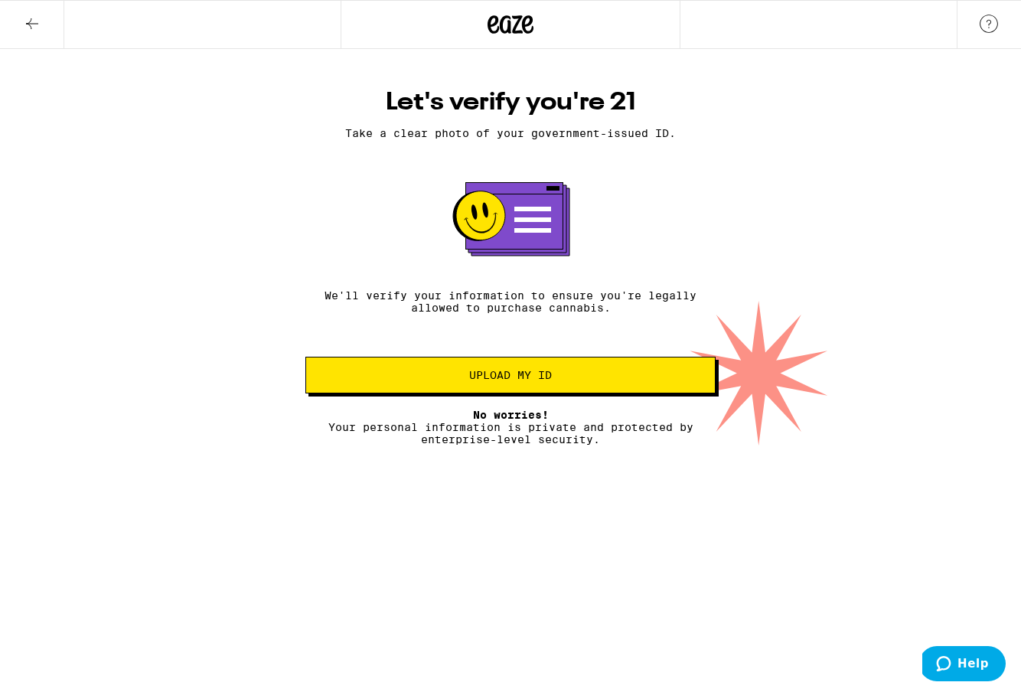
click at [518, 390] on button "Upload my ID" at bounding box center [510, 375] width 410 height 37
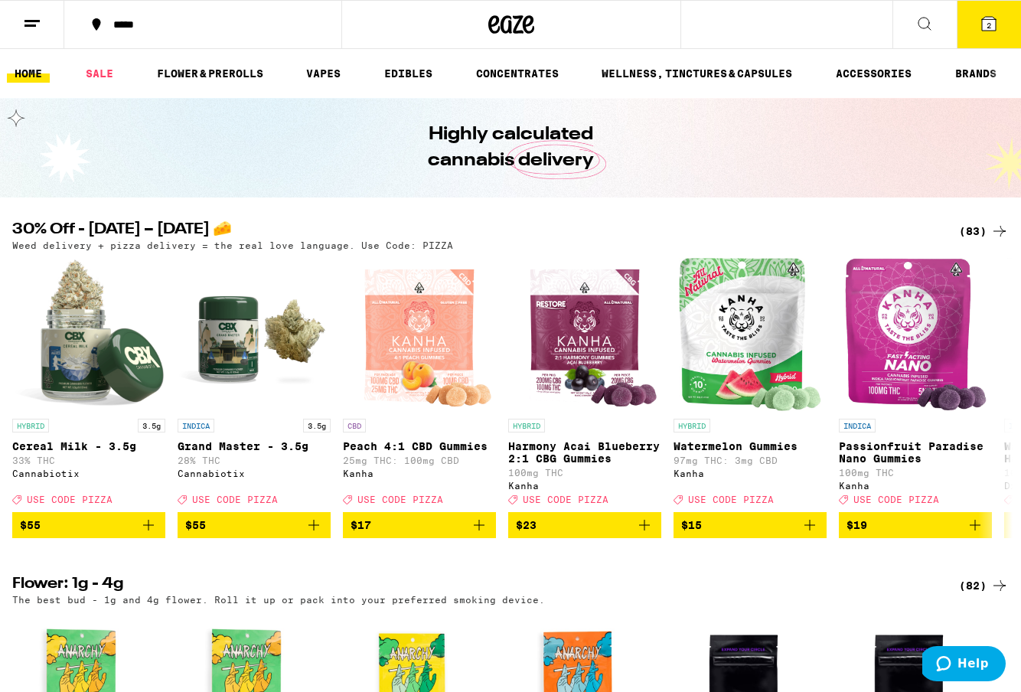
click at [984, 26] on icon at bounding box center [989, 24] width 14 height 14
click at [994, 12] on button "2" at bounding box center [988, 24] width 64 height 47
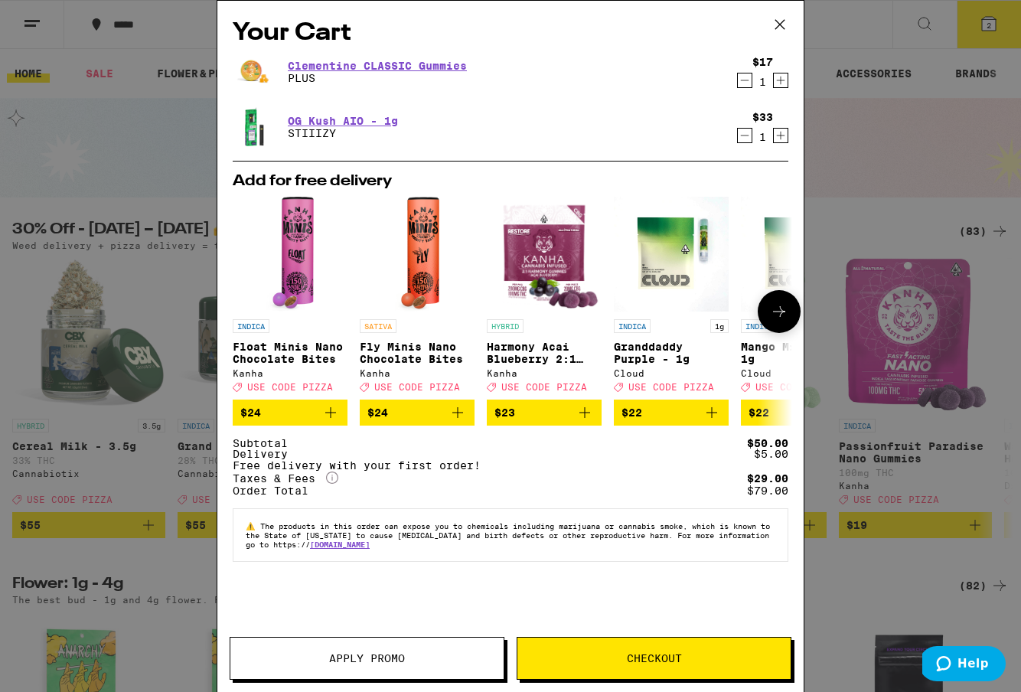
scroll to position [14, 0]
click at [656, 655] on span "Checkout" at bounding box center [654, 658] width 55 height 11
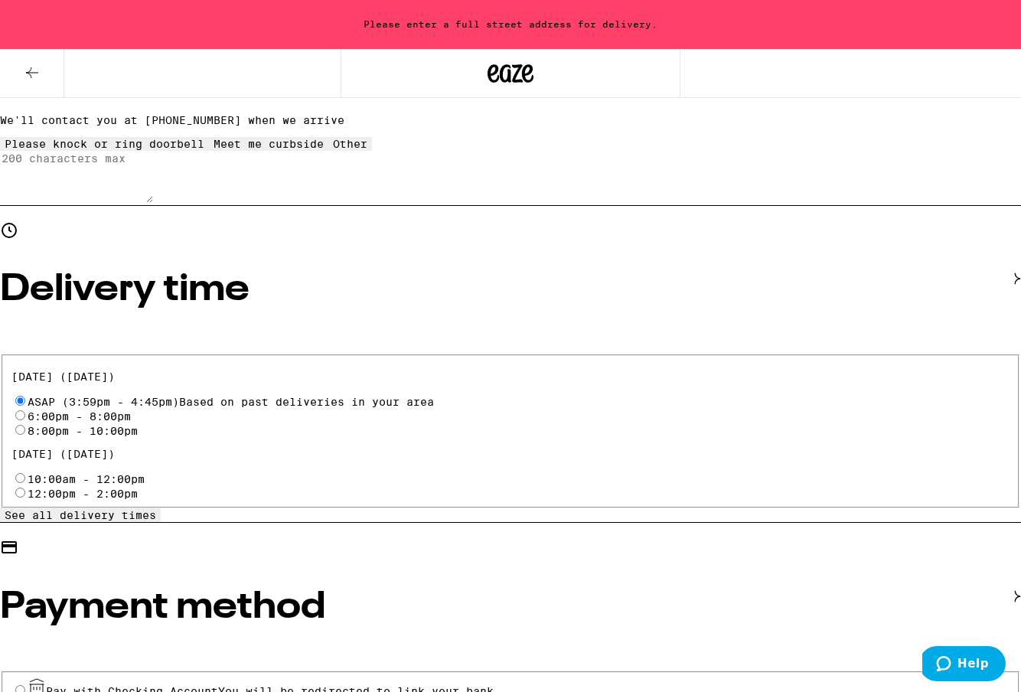
scroll to position [405, 0]
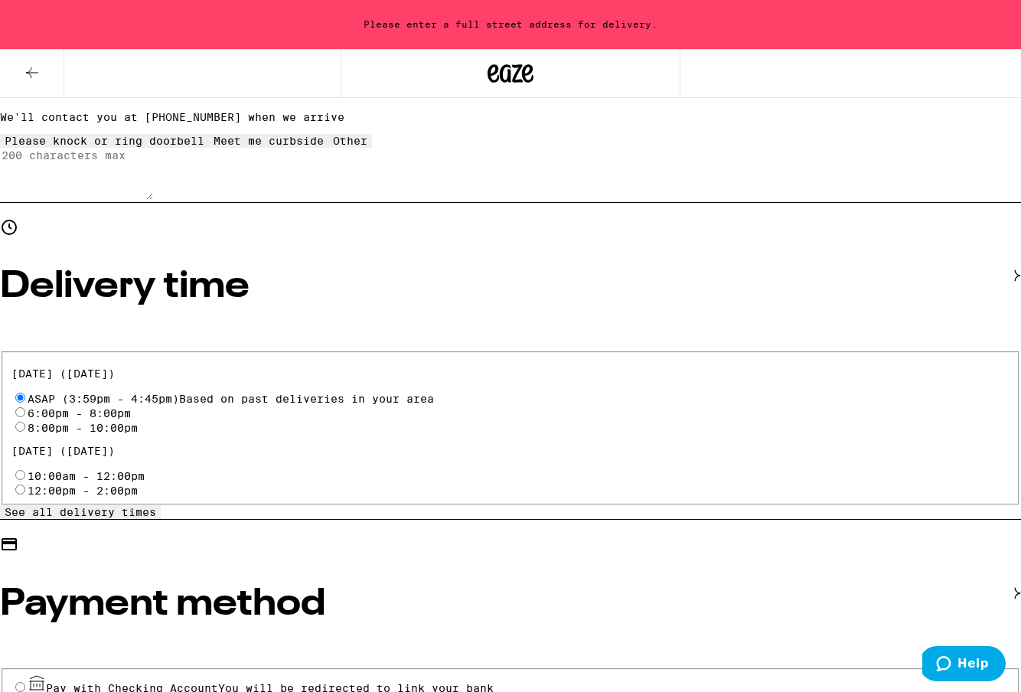
radio input "true"
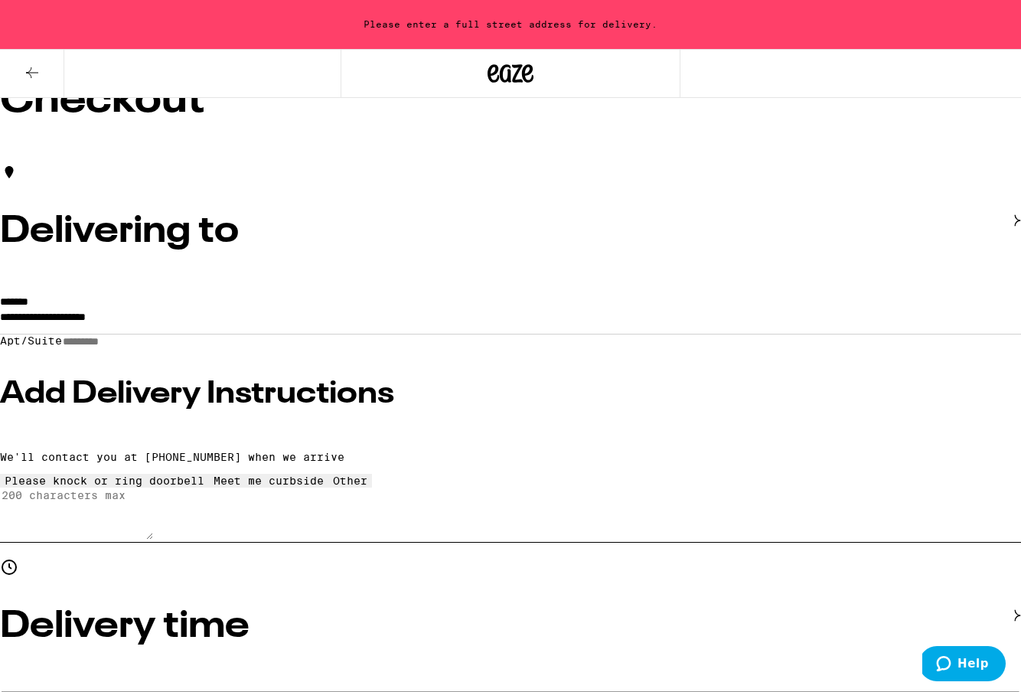
scroll to position [98, 0]
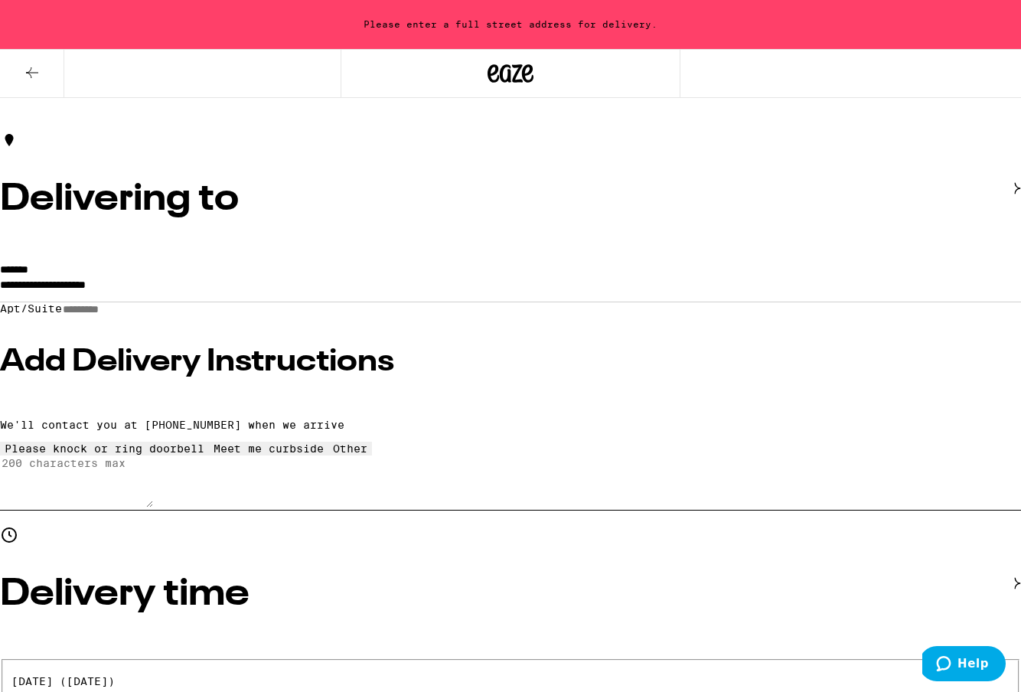
click at [217, 275] on input "**********" at bounding box center [510, 288] width 1021 height 26
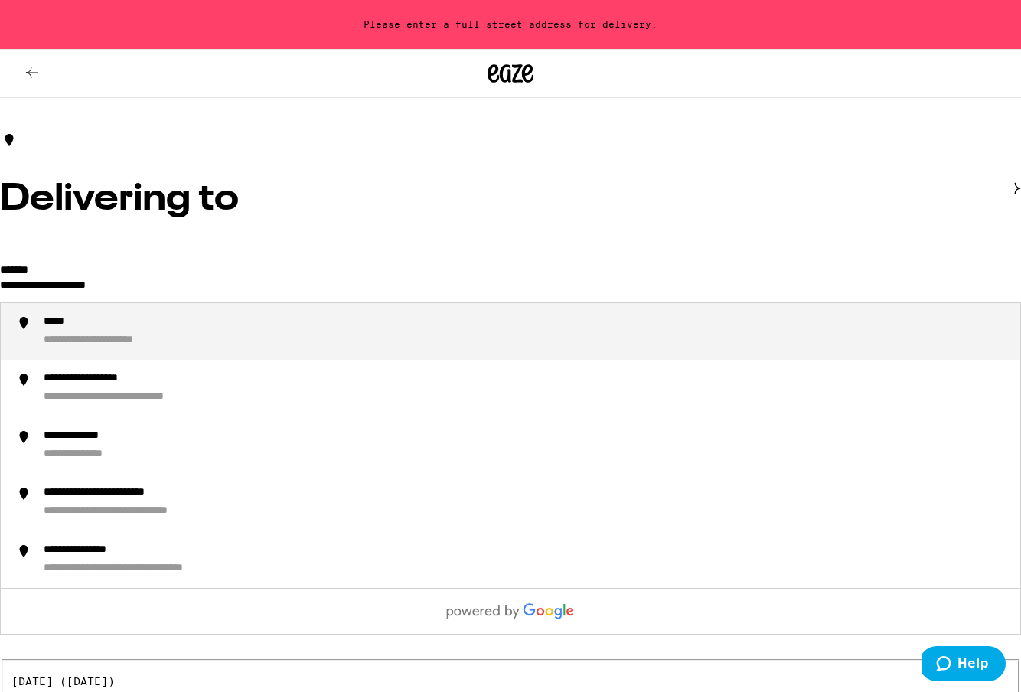
click at [217, 275] on input "**********" at bounding box center [510, 288] width 1021 height 26
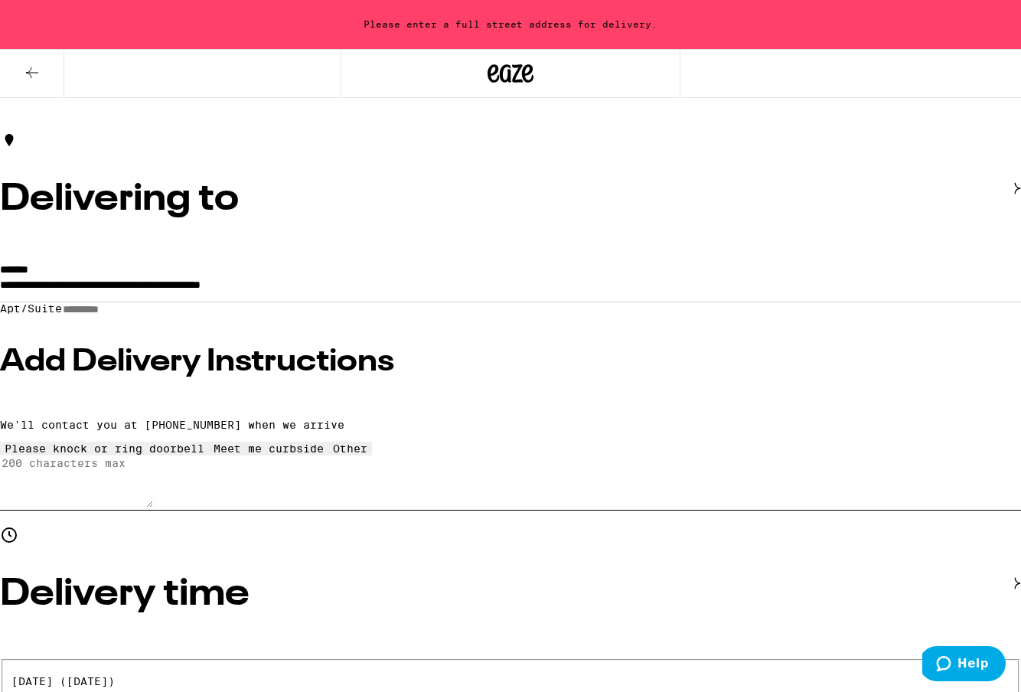
type input "**********"
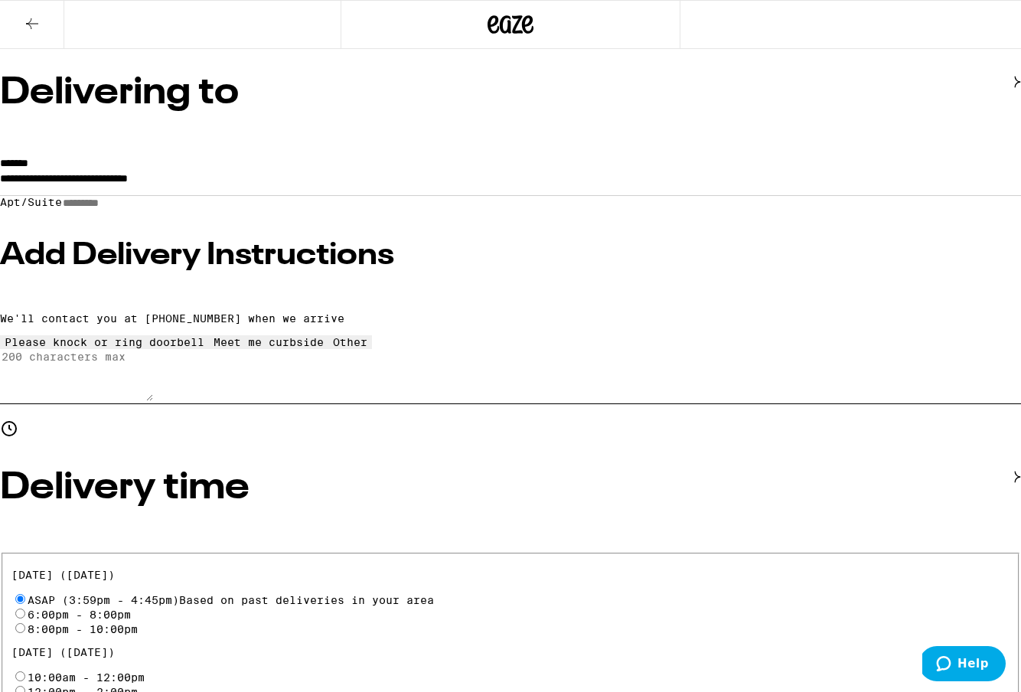
scroll to position [197, 0]
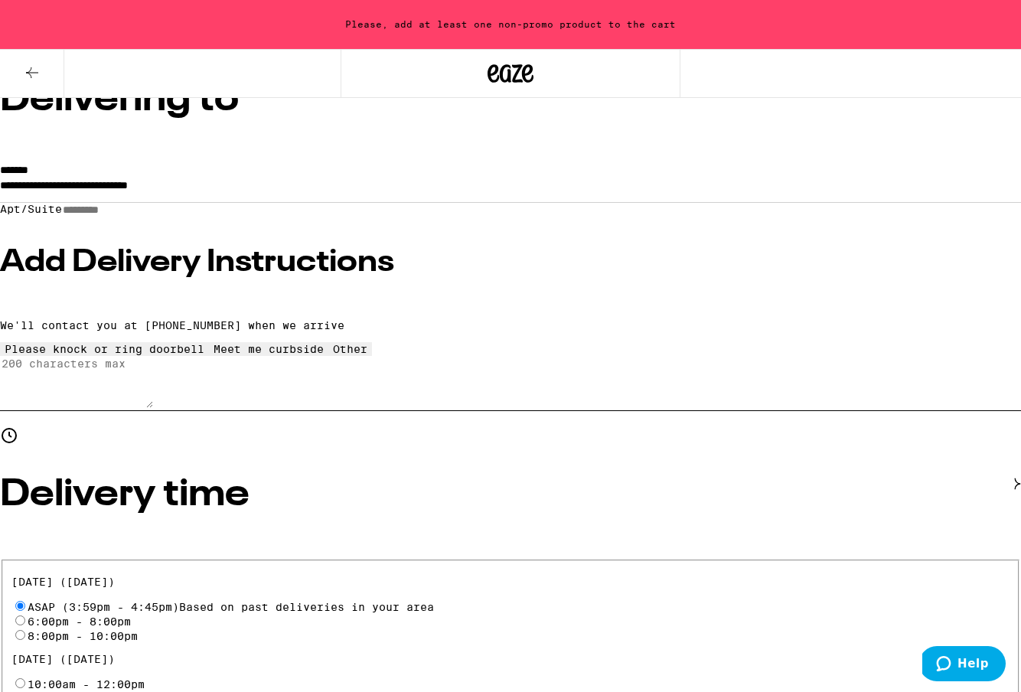
scroll to position [246, 0]
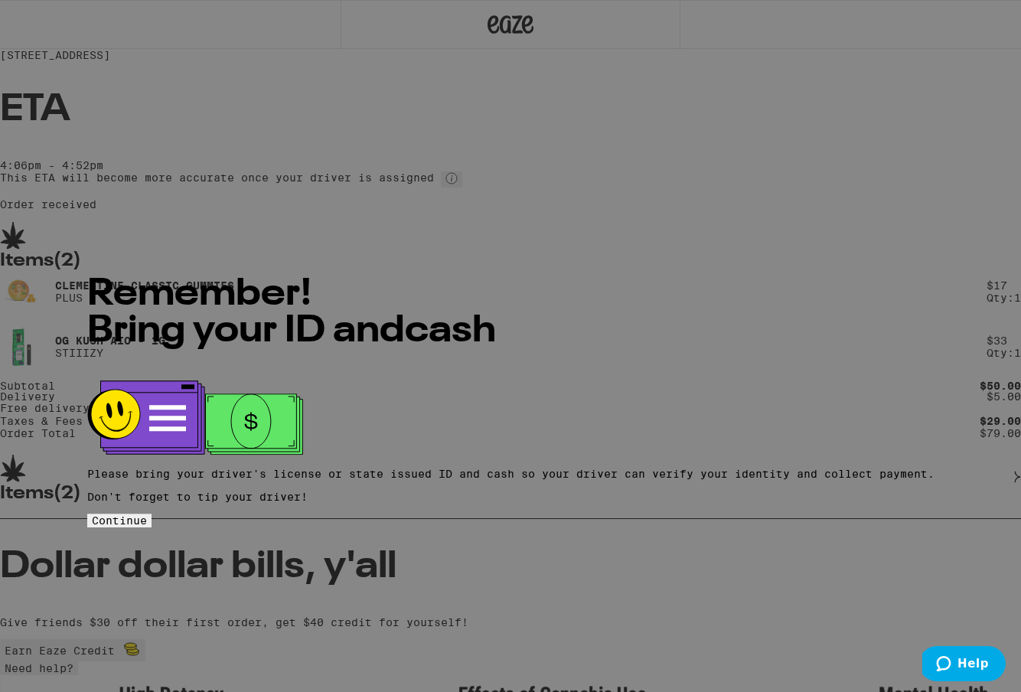
click at [147, 474] on span "Continue" at bounding box center [119, 480] width 55 height 12
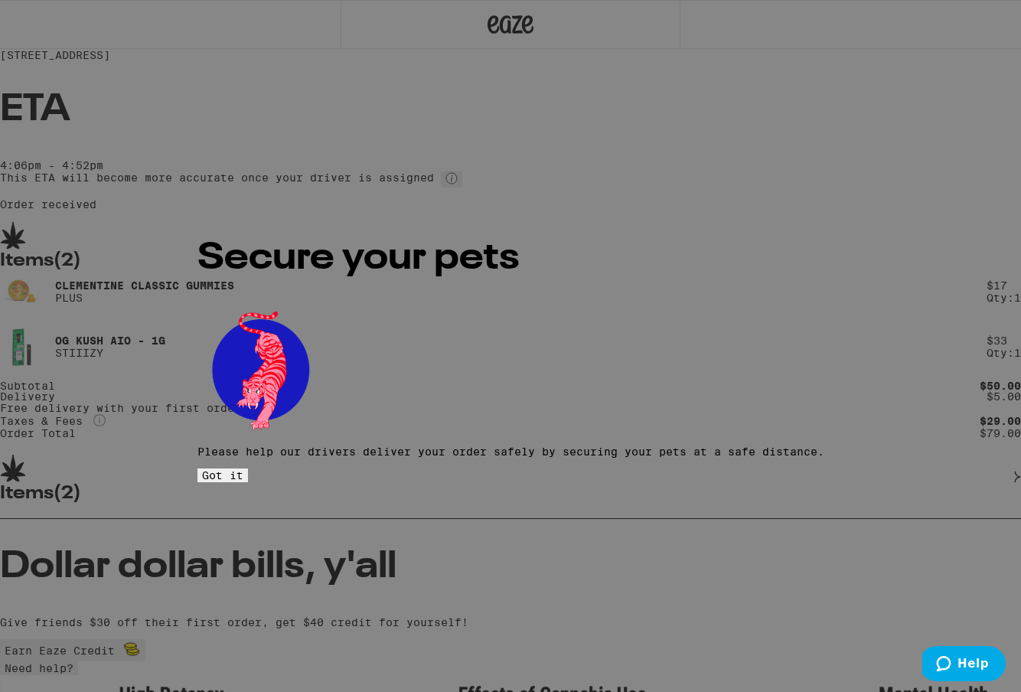
click at [248, 468] on button "Got it" at bounding box center [222, 475] width 50 height 14
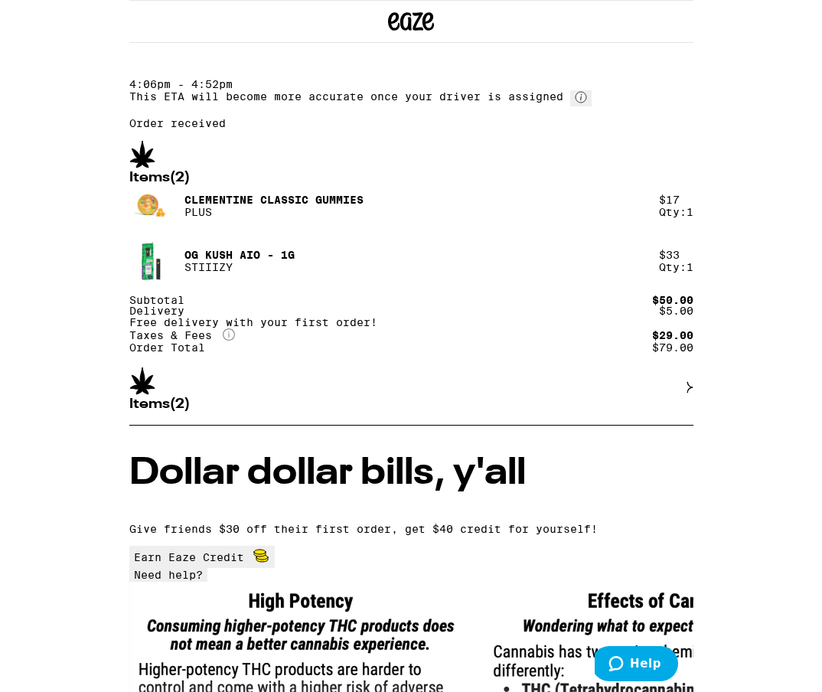
scroll to position [78, 0]
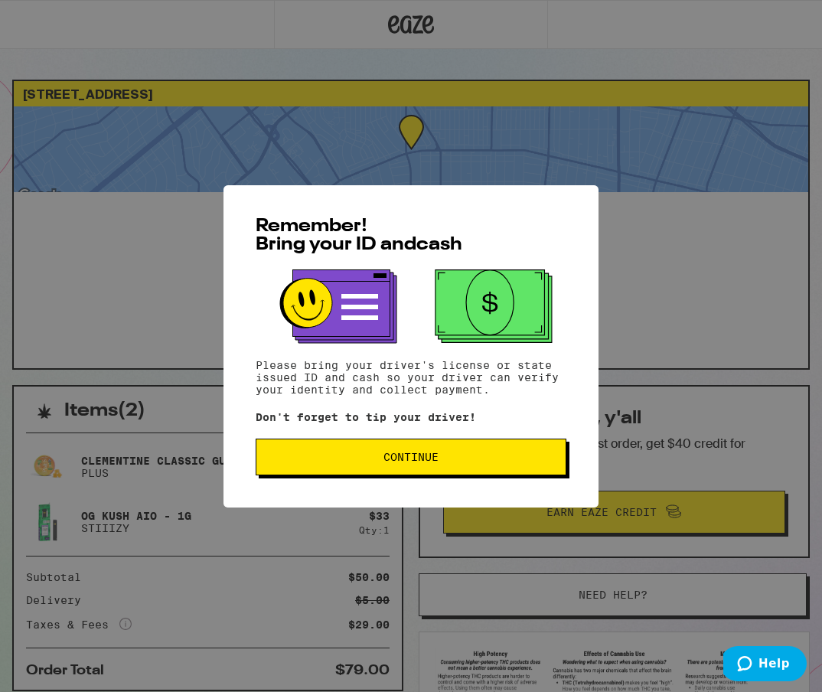
click at [435, 456] on span "Continue" at bounding box center [410, 456] width 55 height 11
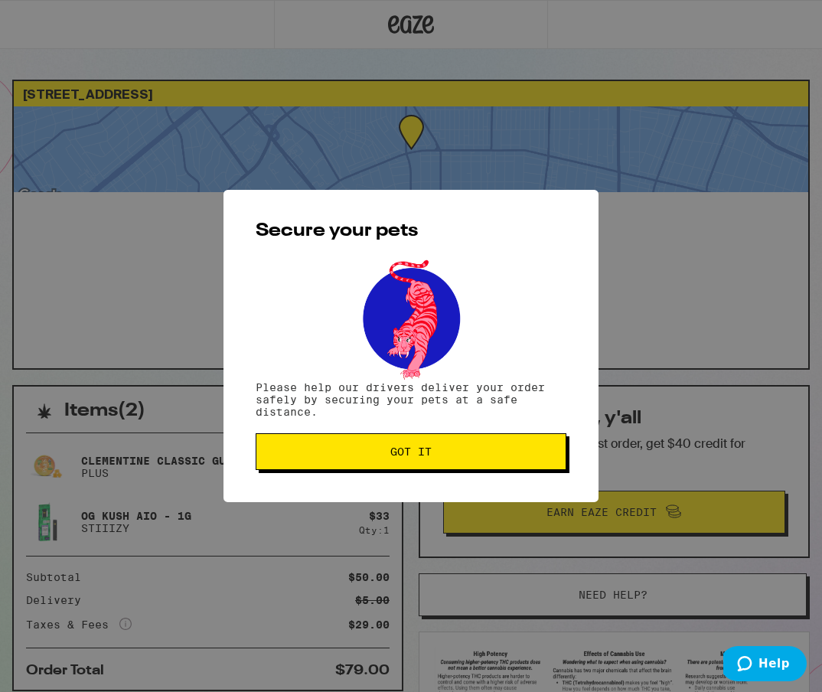
click at [435, 456] on span "Got it" at bounding box center [411, 451] width 285 height 11
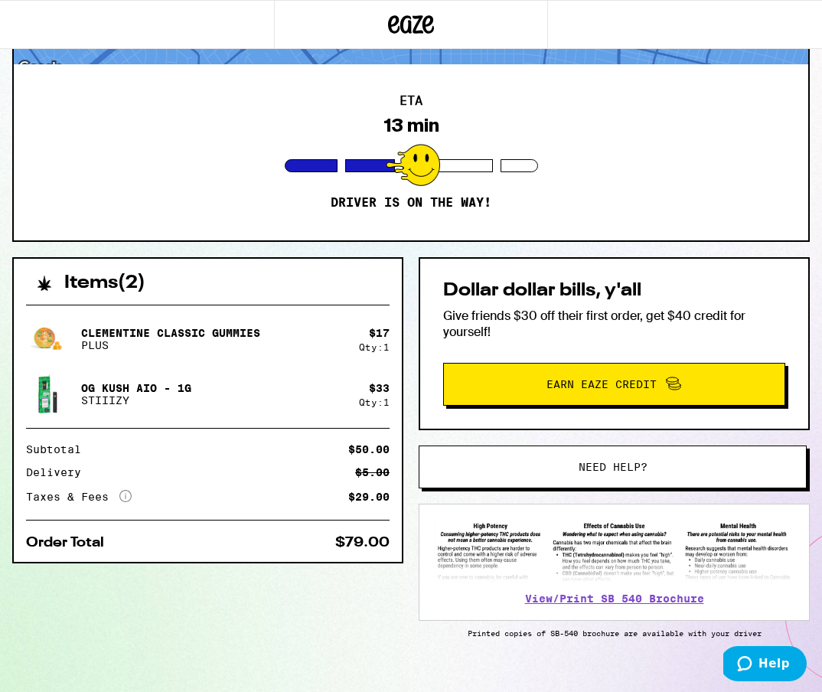
scroll to position [154, 0]
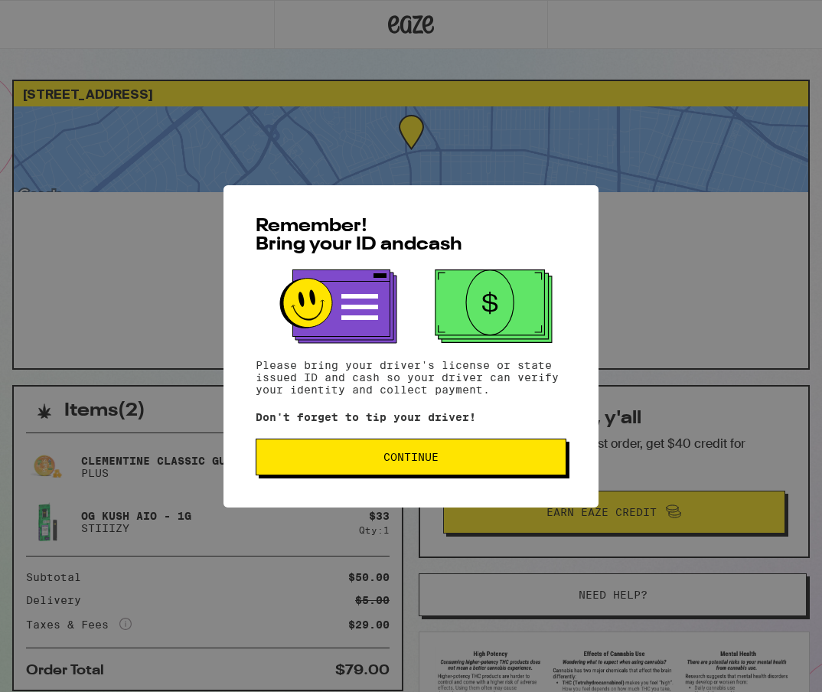
scroll to position [154, 0]
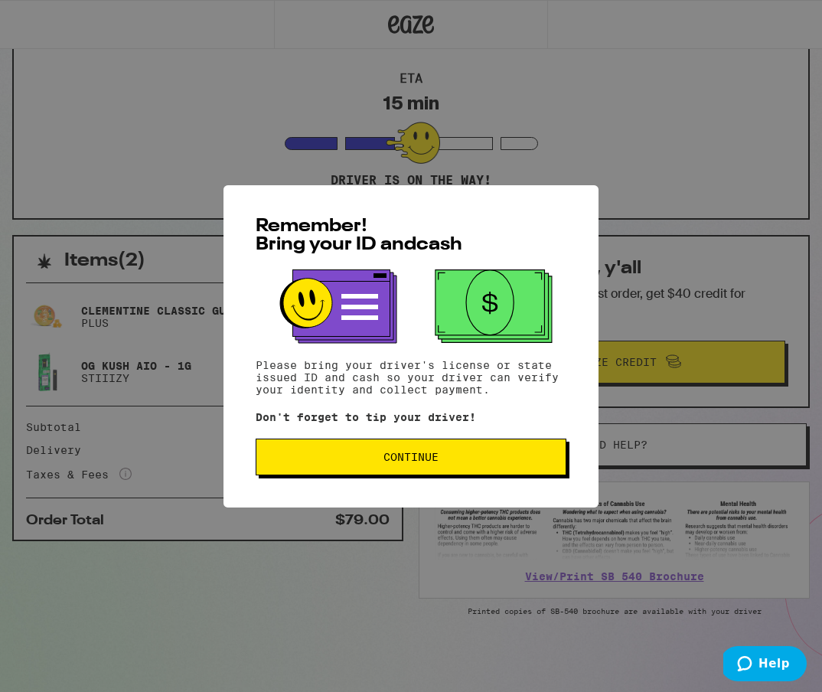
click at [450, 460] on span "Continue" at bounding box center [411, 456] width 285 height 11
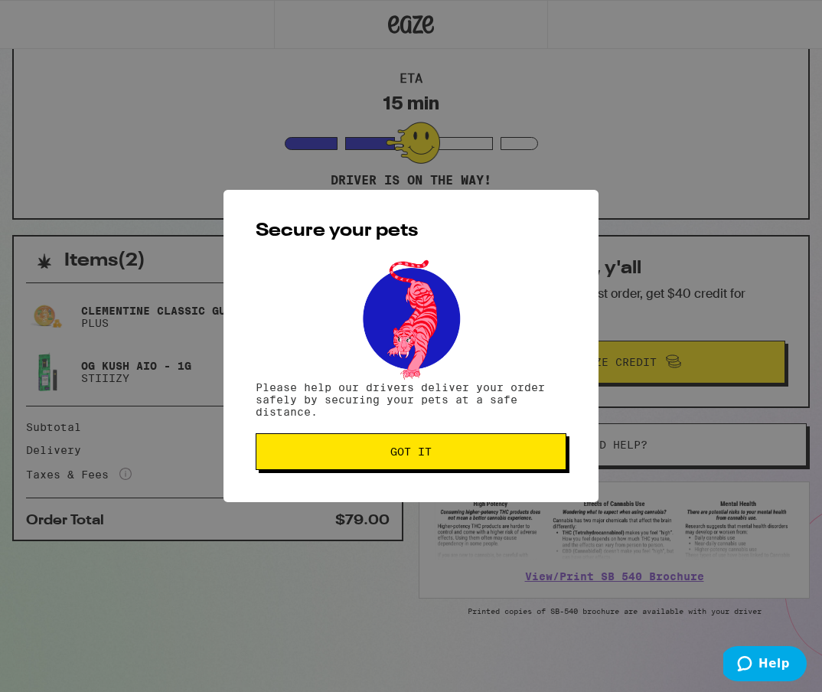
click at [450, 460] on button "Got it" at bounding box center [411, 451] width 311 height 37
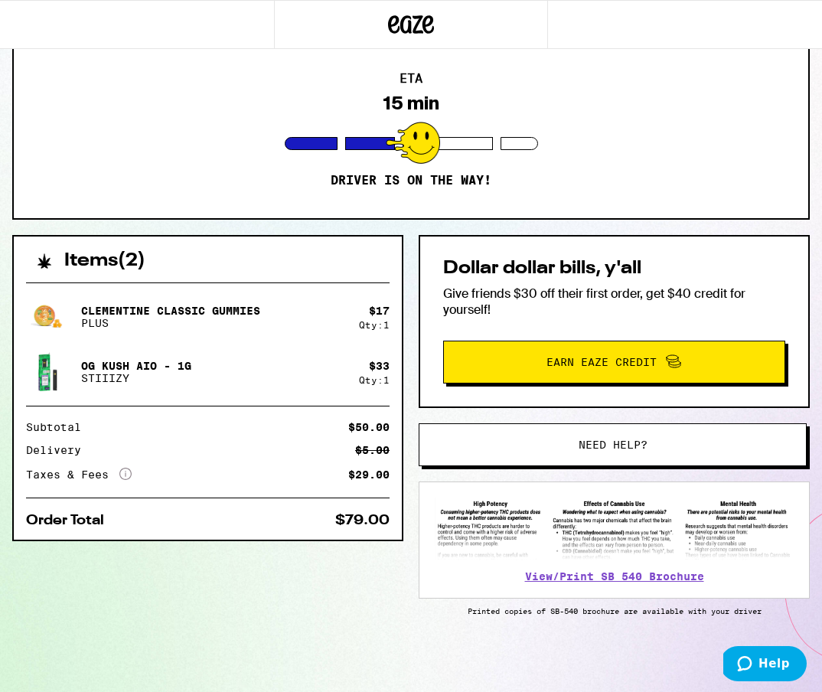
scroll to position [0, 0]
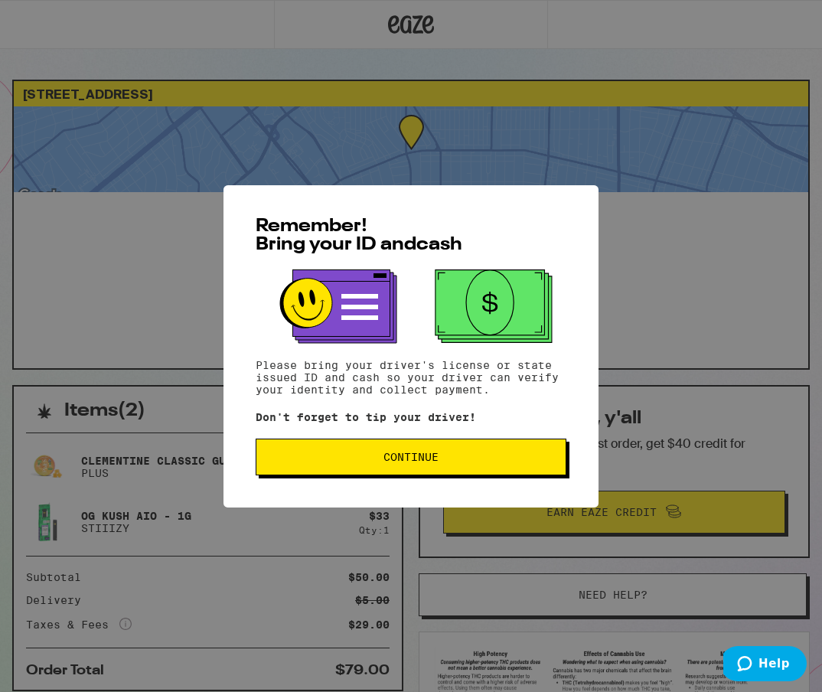
click at [376, 446] on button "Continue" at bounding box center [411, 456] width 311 height 37
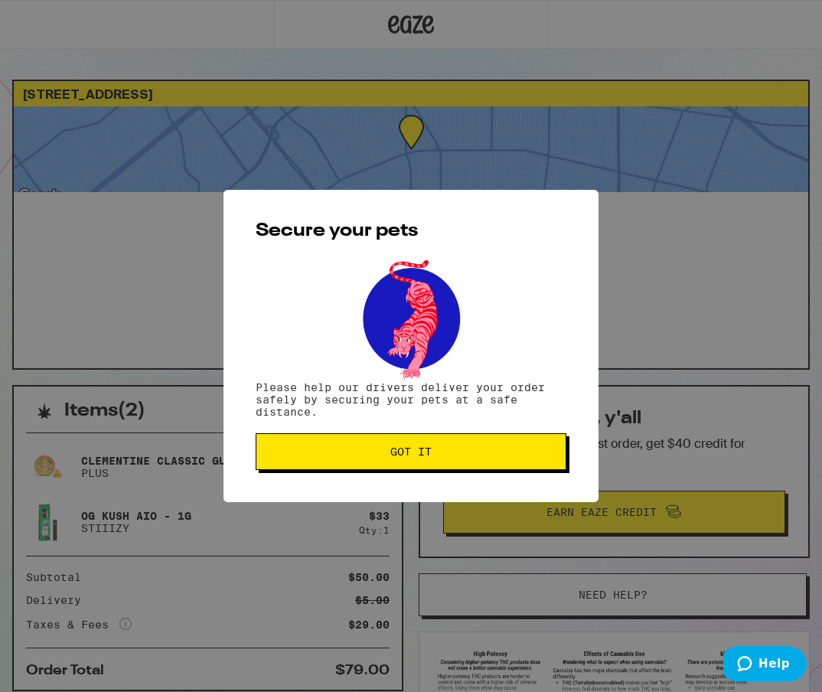
click at [376, 446] on button "Got it" at bounding box center [411, 451] width 311 height 37
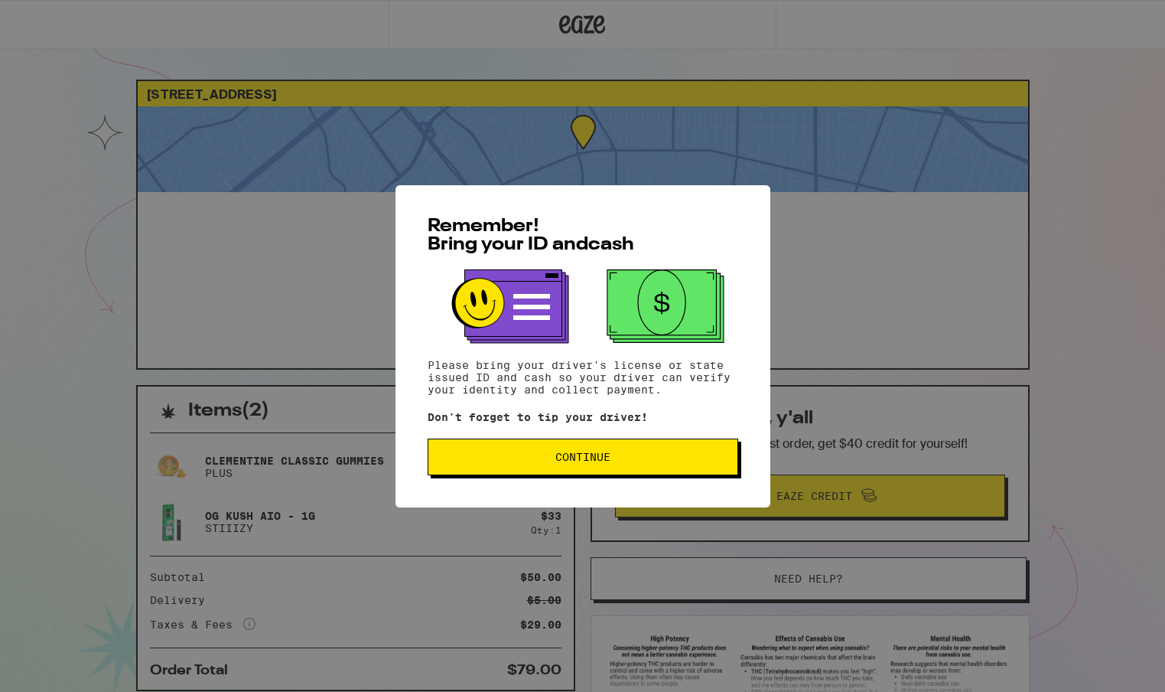
scroll to position [78, 0]
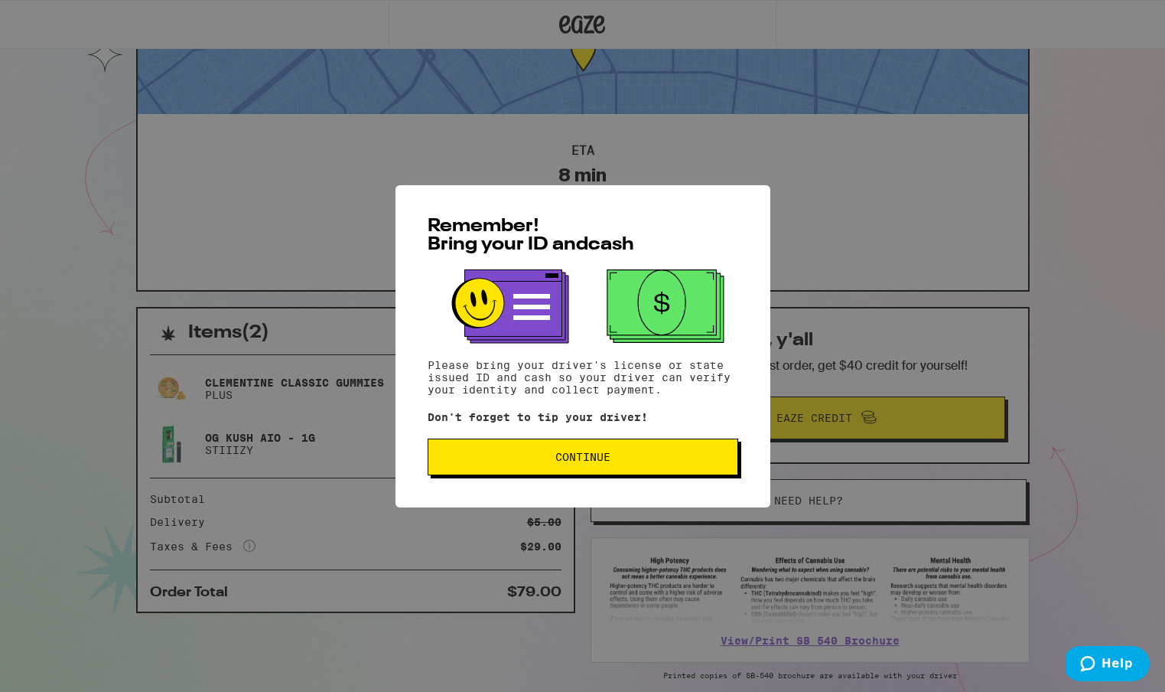
click at [688, 467] on button "Continue" at bounding box center [583, 456] width 311 height 37
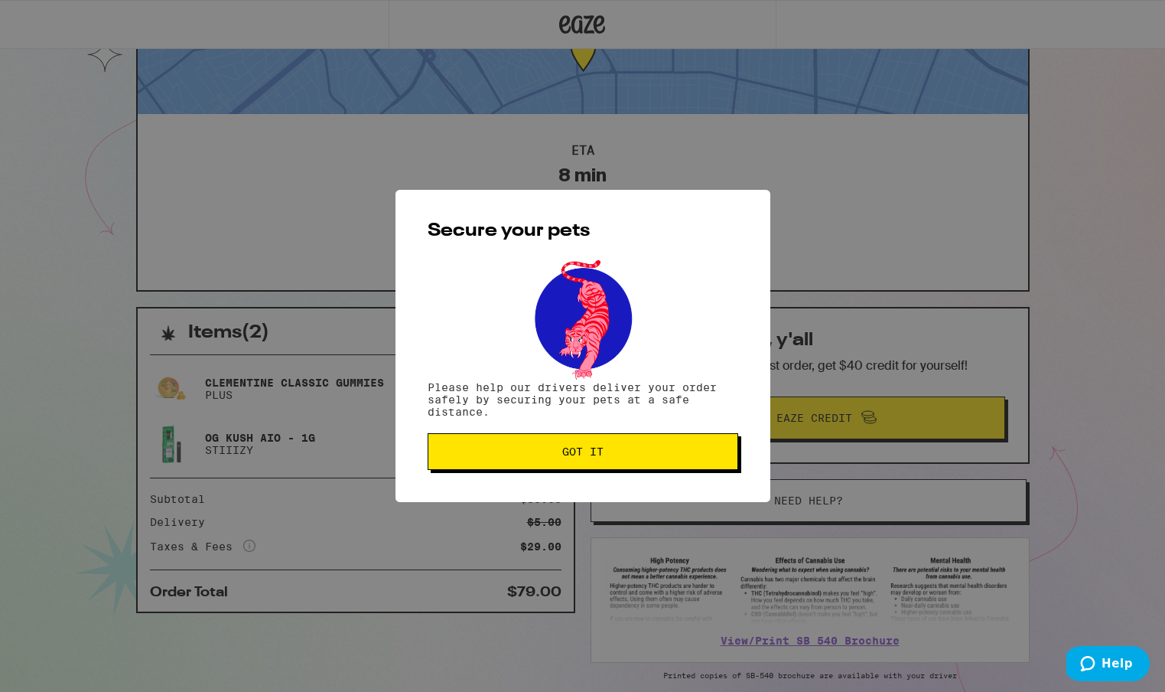
click at [659, 456] on span "Got it" at bounding box center [583, 451] width 285 height 11
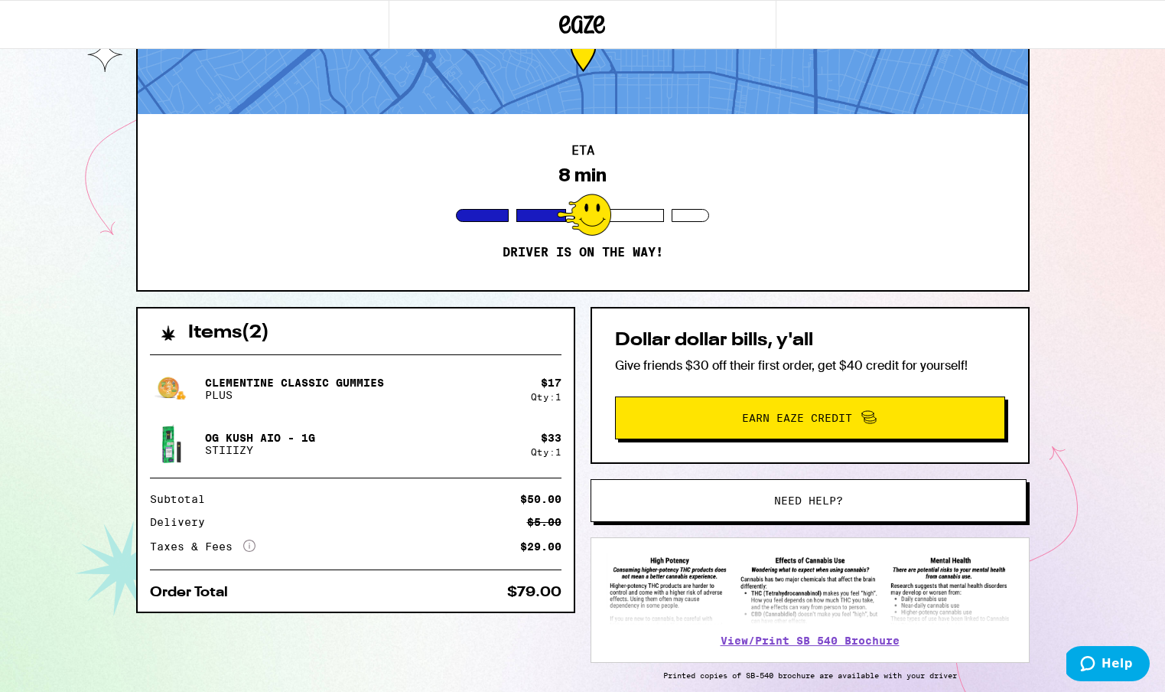
scroll to position [0, 0]
